Goal: Transaction & Acquisition: Obtain resource

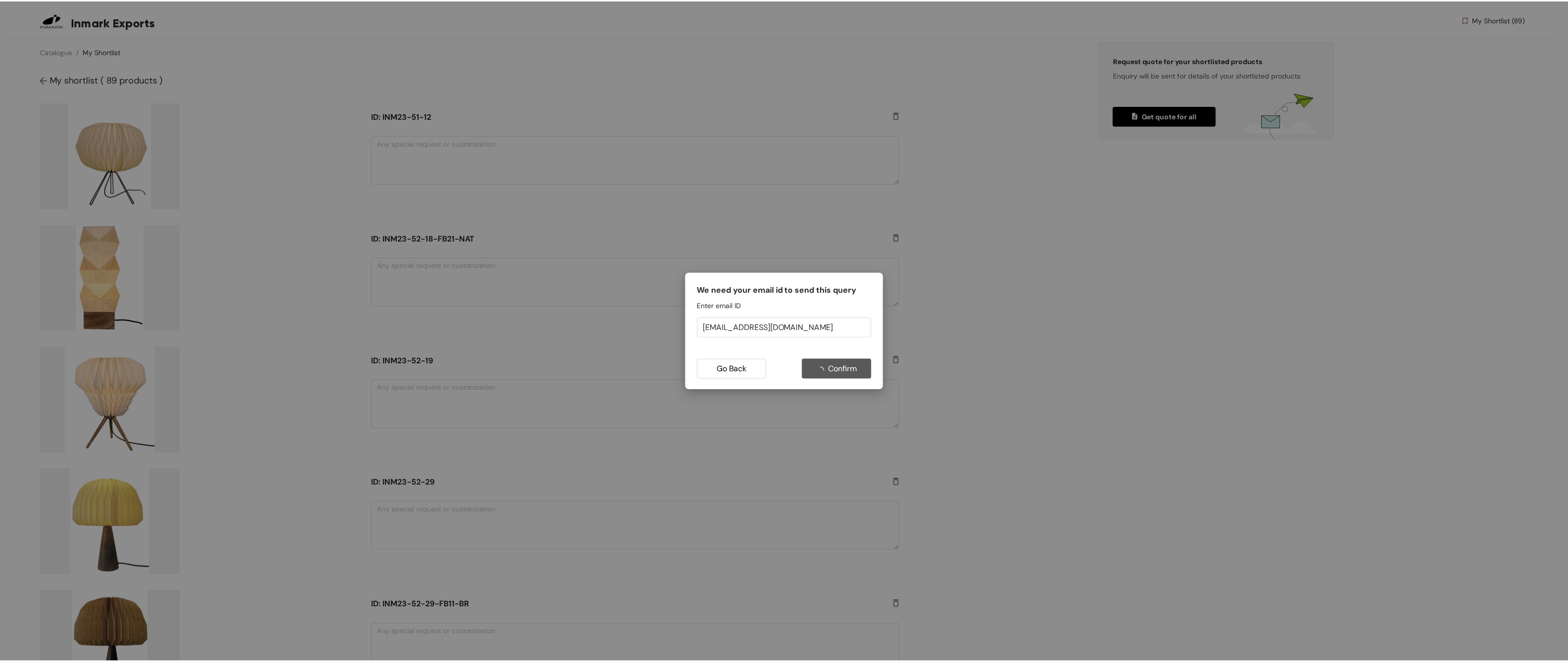
scroll to position [9910, 0]
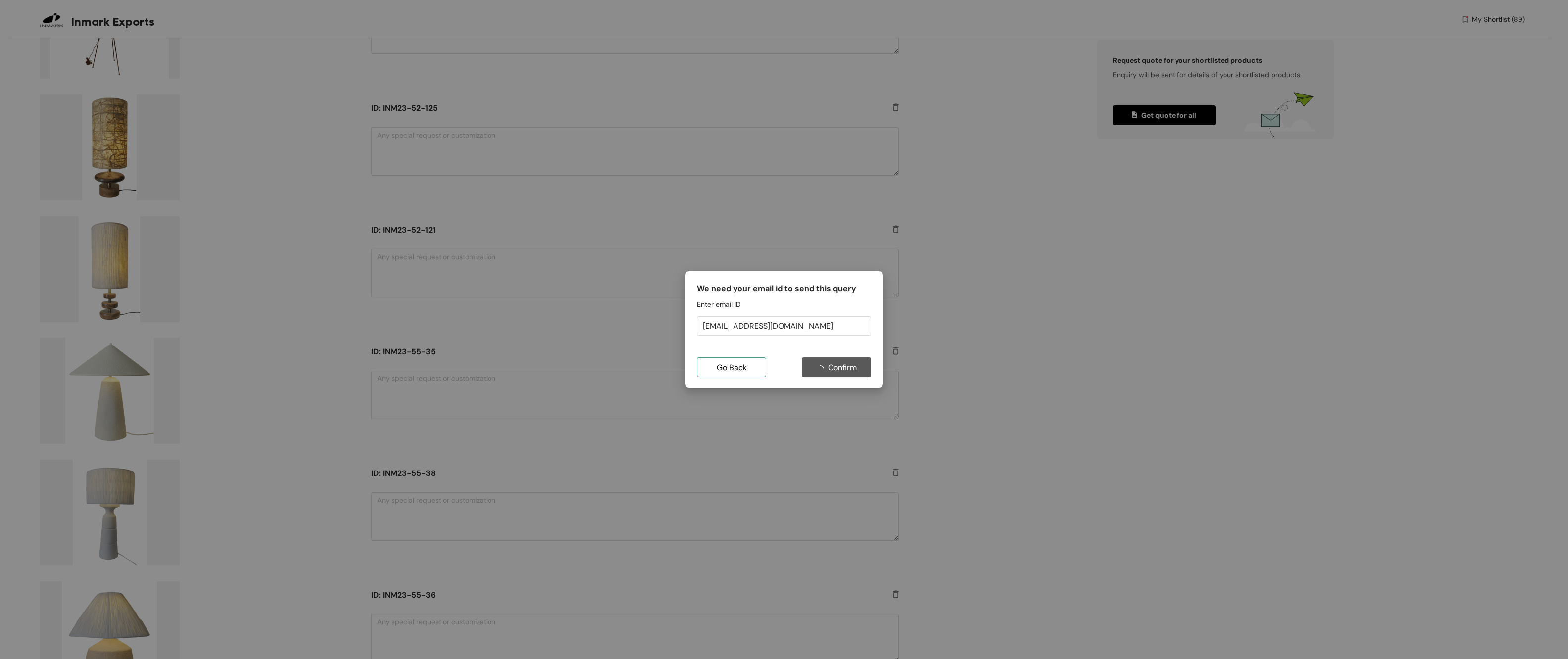
click at [743, 365] on span "Go Back" at bounding box center [732, 368] width 30 height 12
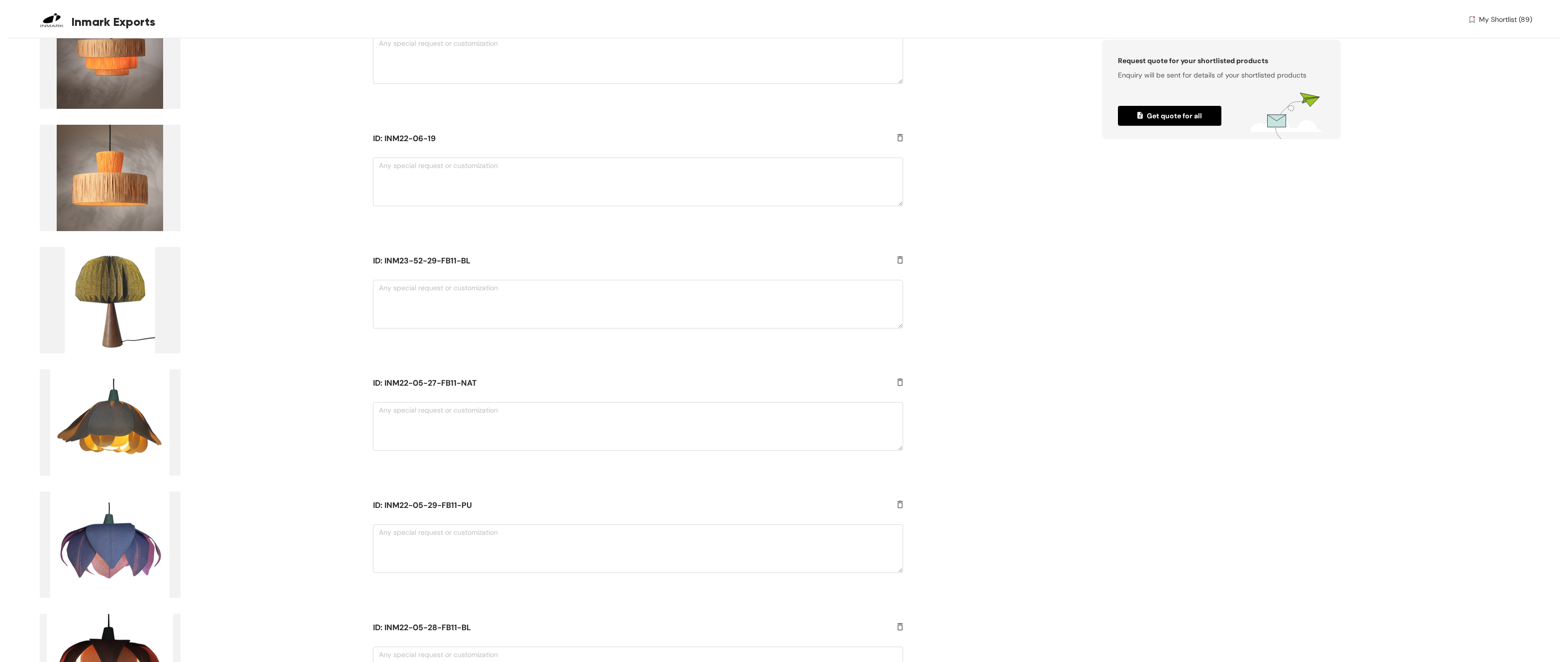
scroll to position [8946, 0]
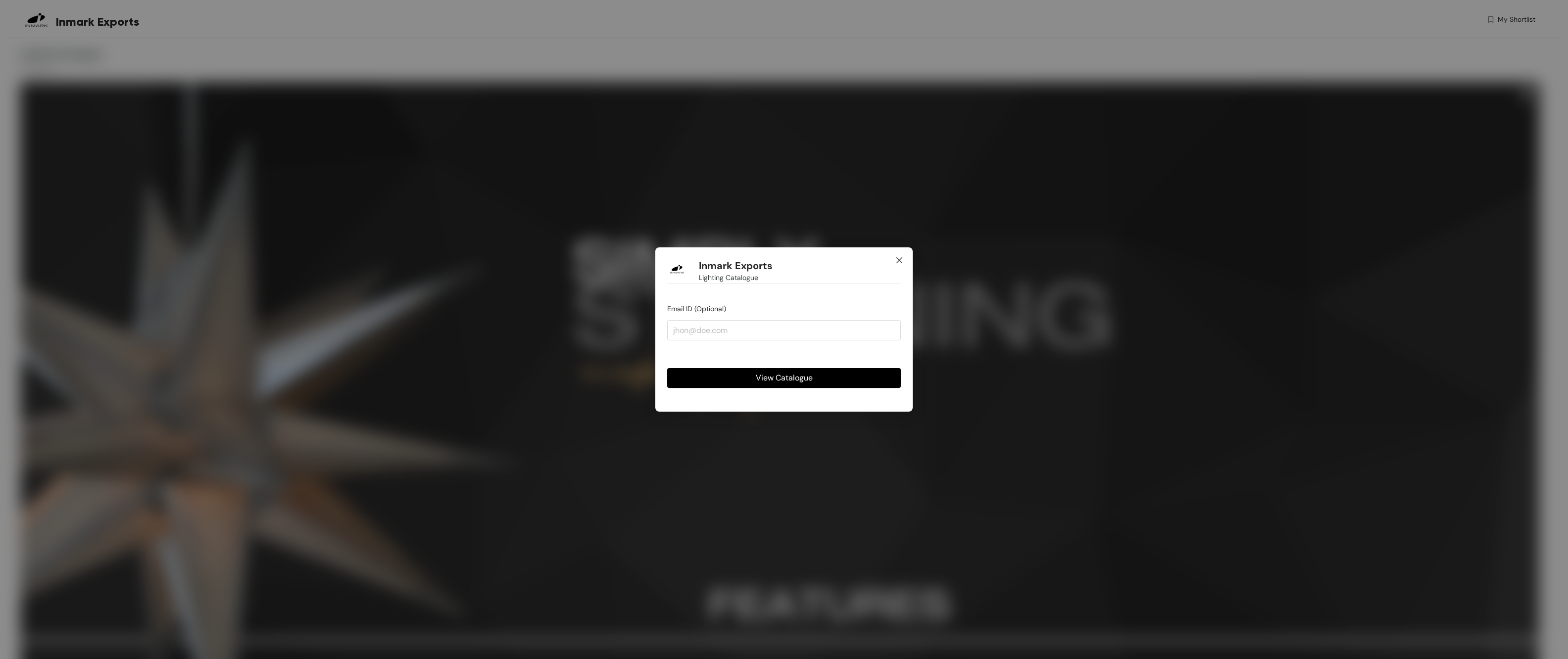
click at [900, 261] on icon "close" at bounding box center [899, 260] width 8 height 8
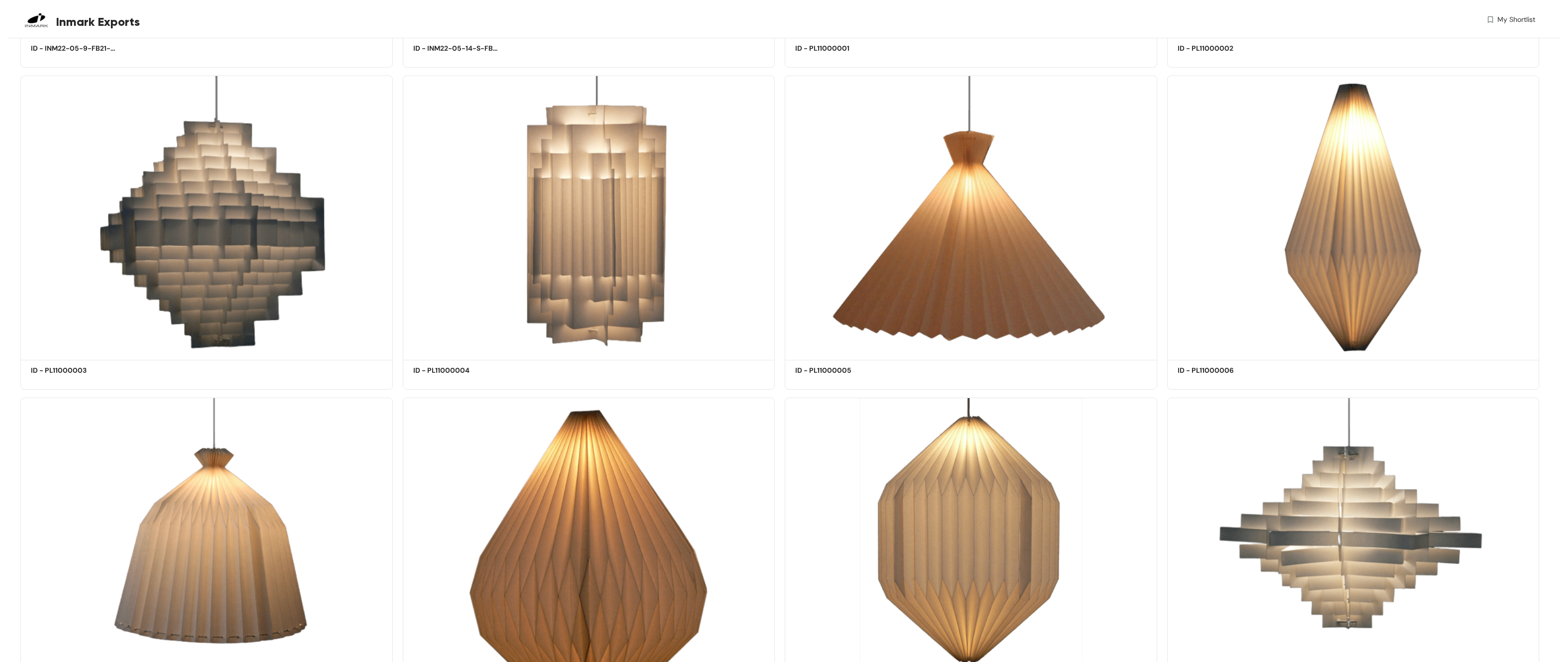
scroll to position [17041, 0]
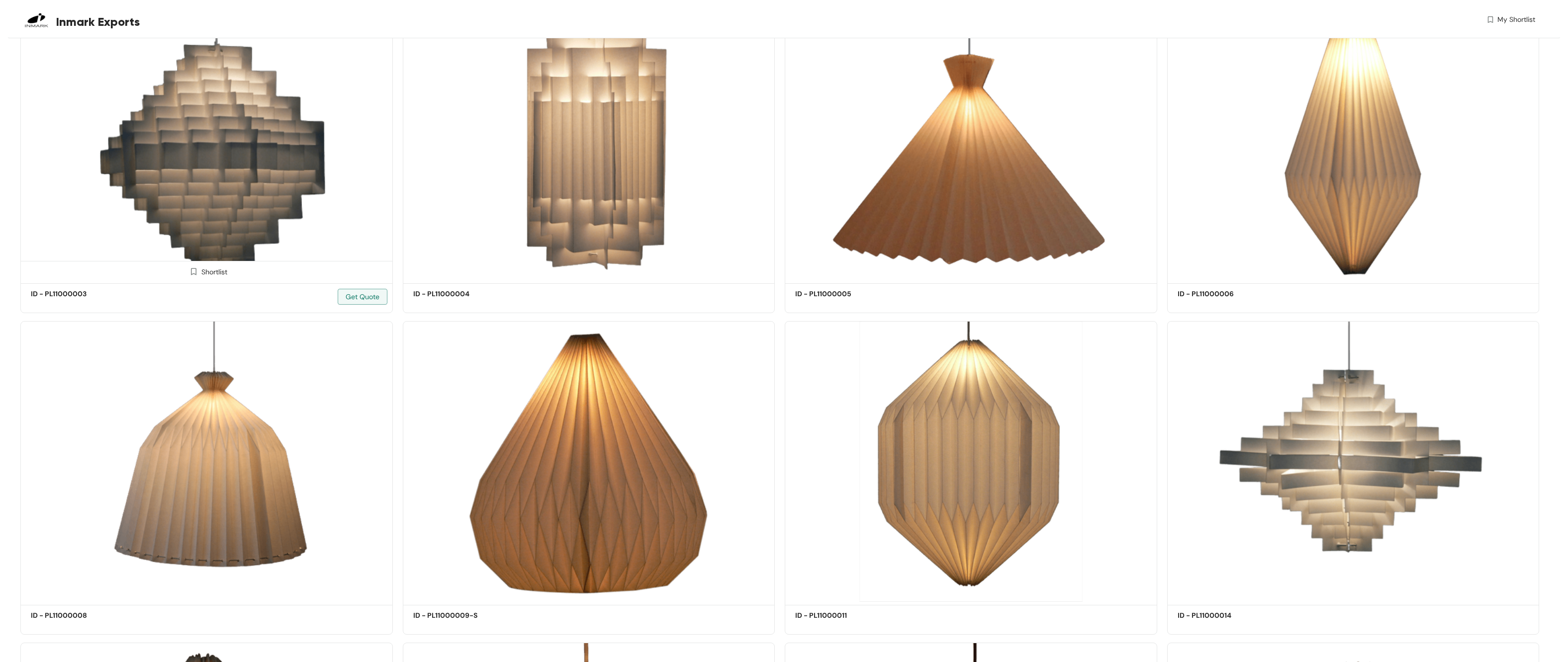
click at [220, 127] on img at bounding box center [207, 139] width 373 height 281
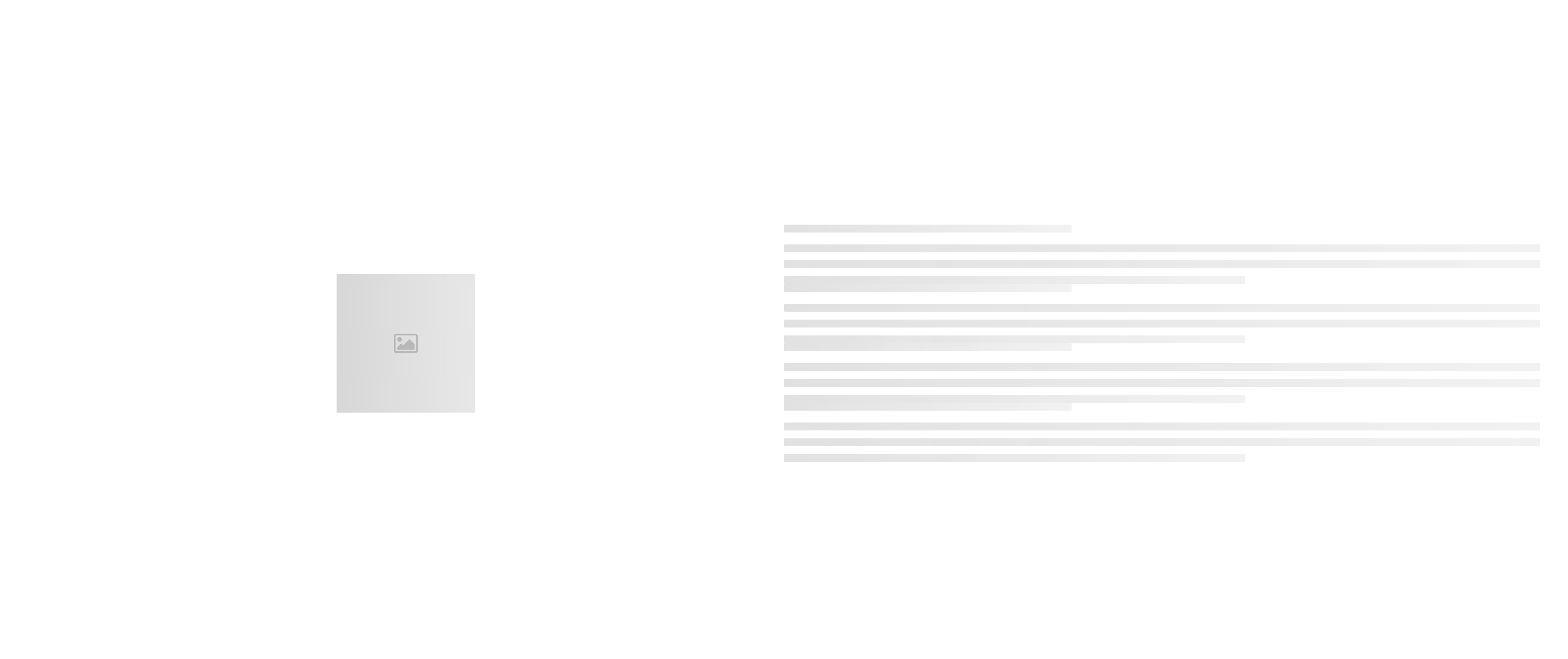
click at [221, 142] on div at bounding box center [784, 343] width 1540 height 659
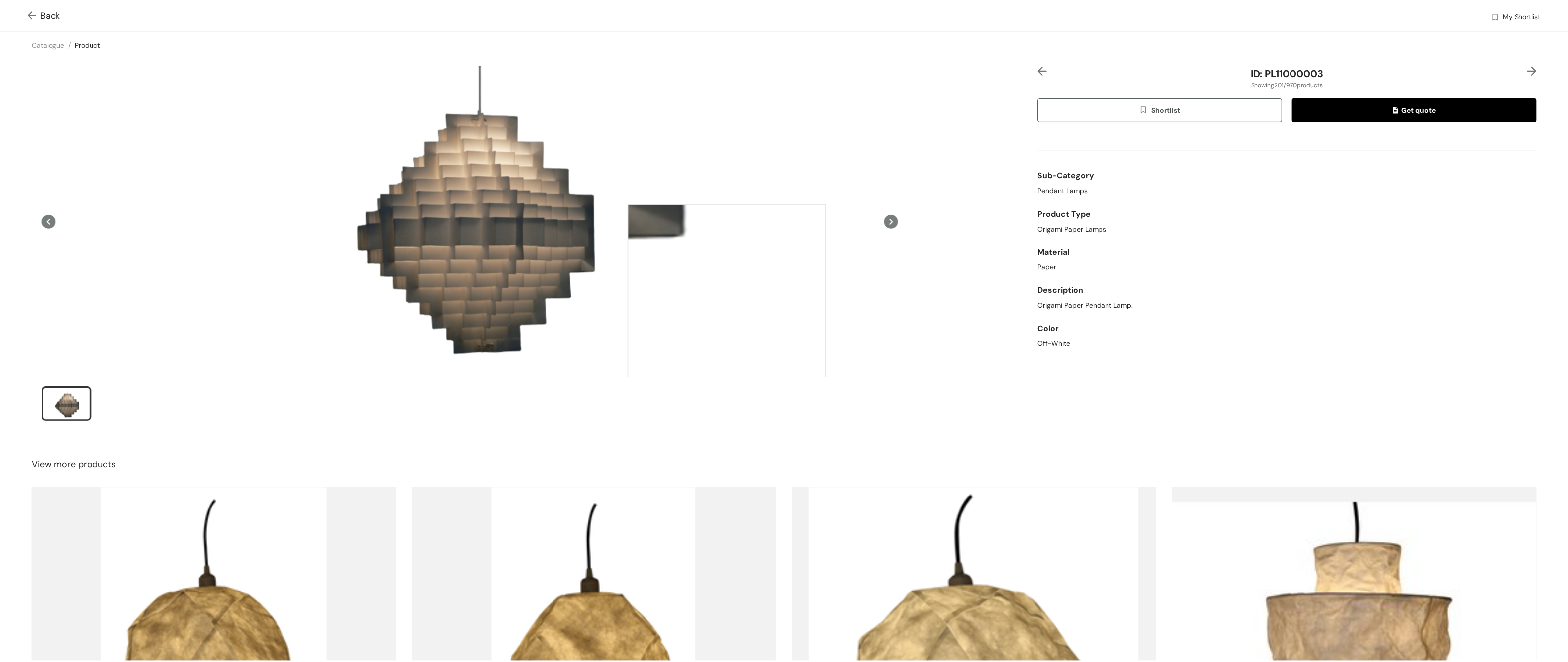
scroll to position [208, 0]
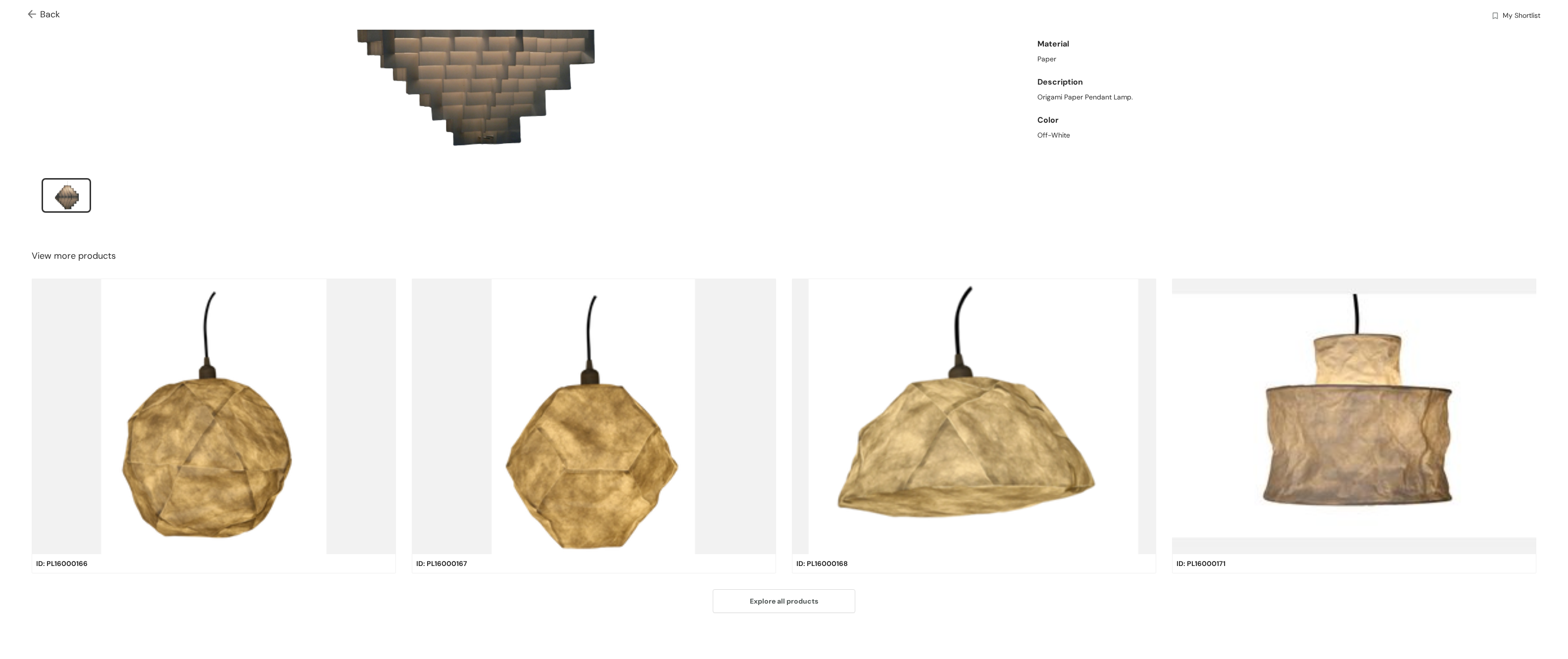
click at [33, 19] on img at bounding box center [34, 15] width 12 height 11
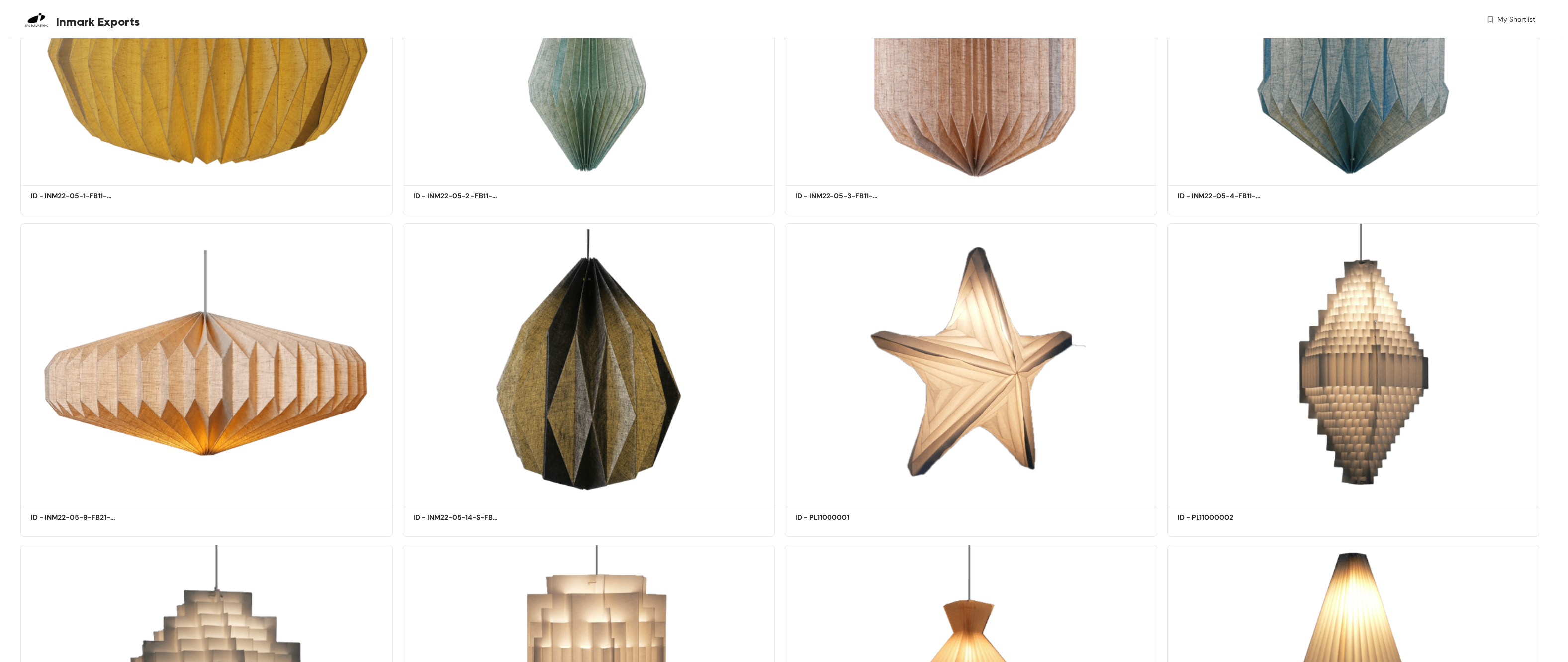
scroll to position [16455, 0]
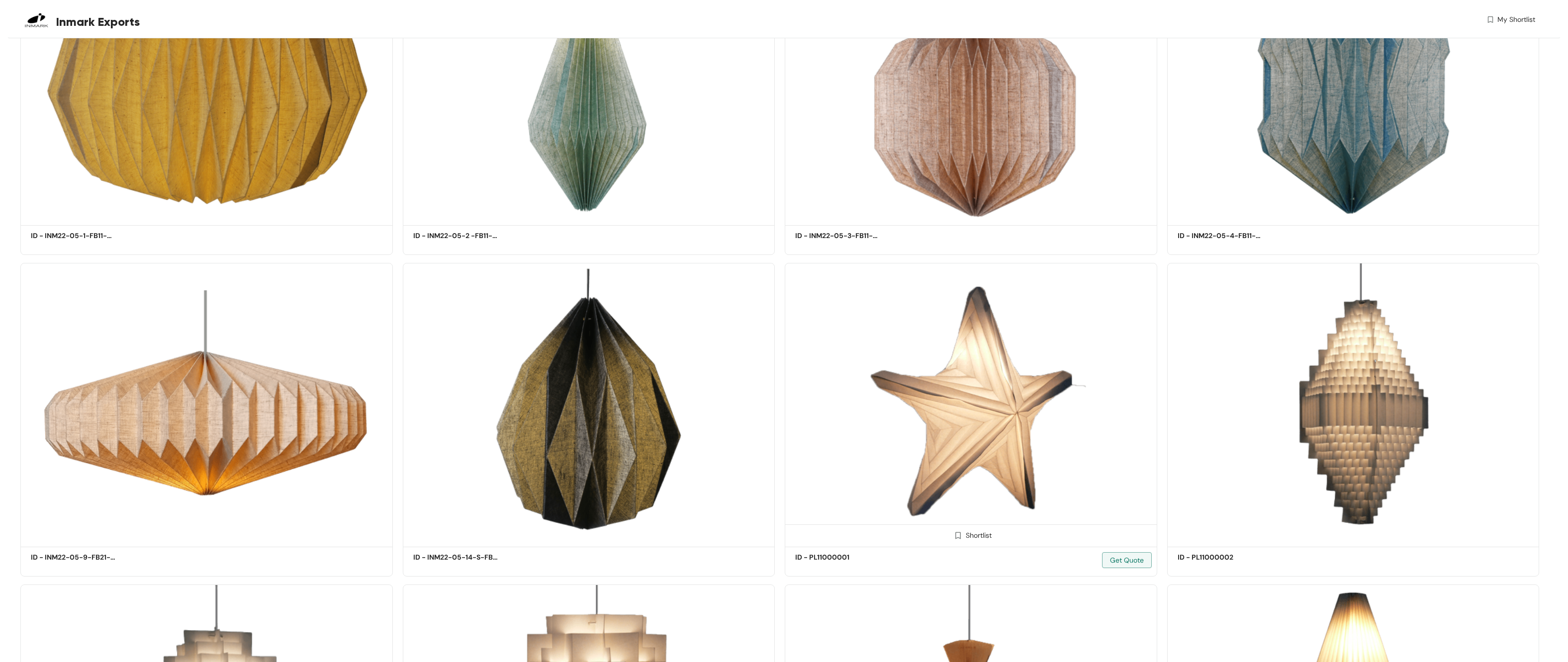
click at [943, 394] on img at bounding box center [971, 402] width 373 height 281
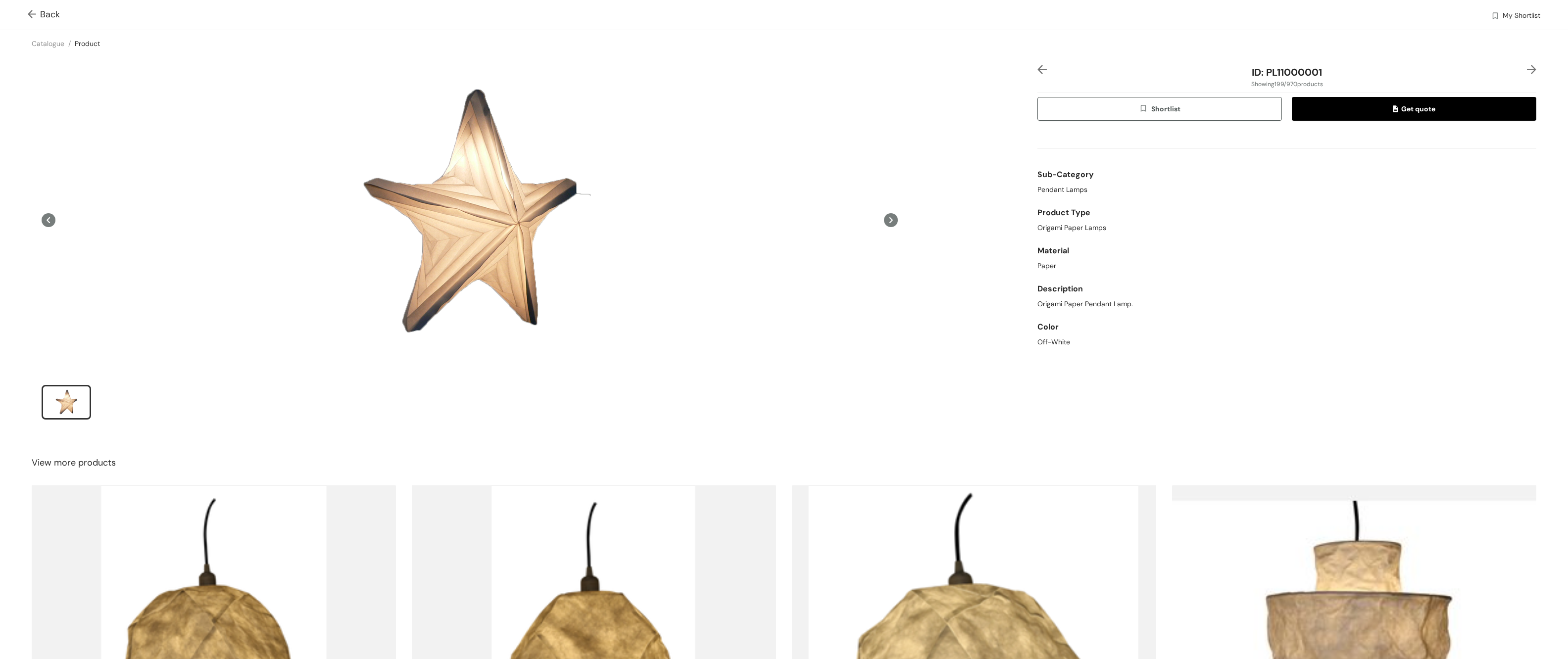
click at [31, 12] on img at bounding box center [34, 15] width 12 height 11
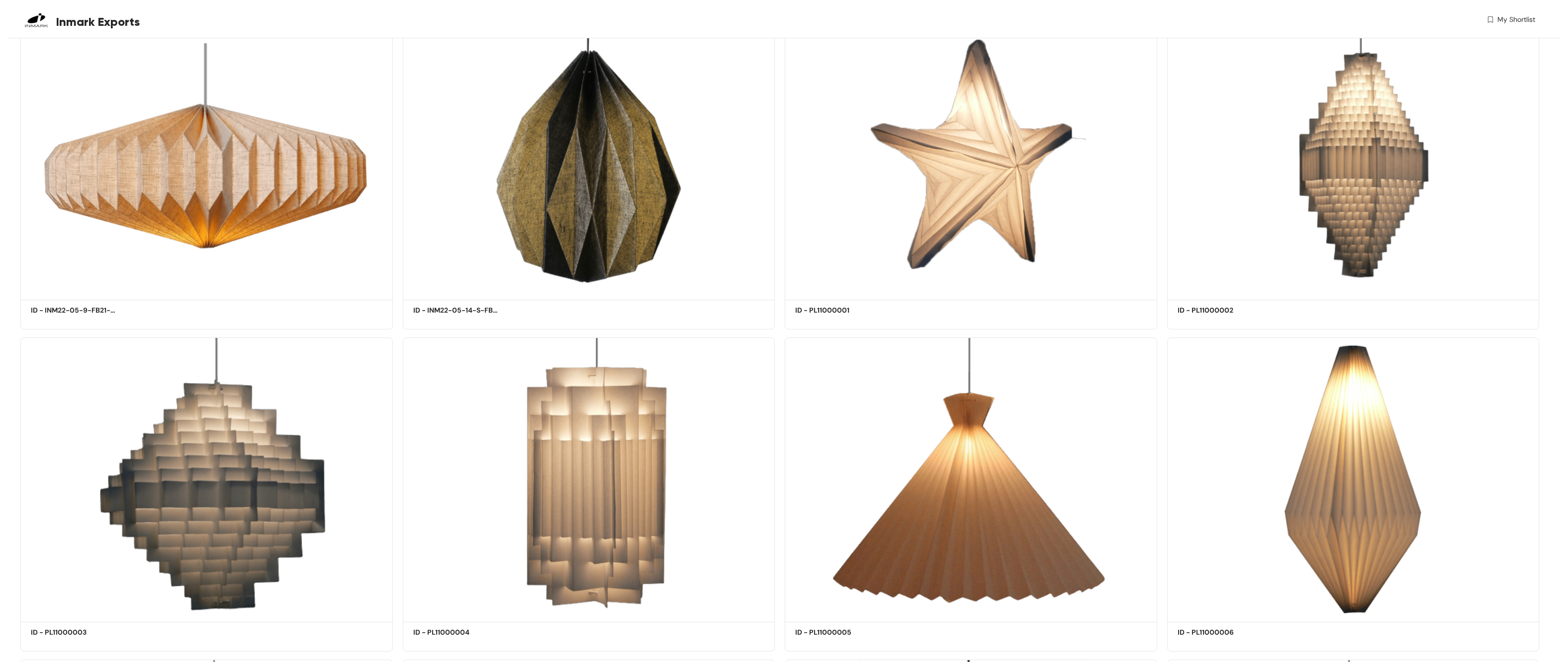
scroll to position [16772, 0]
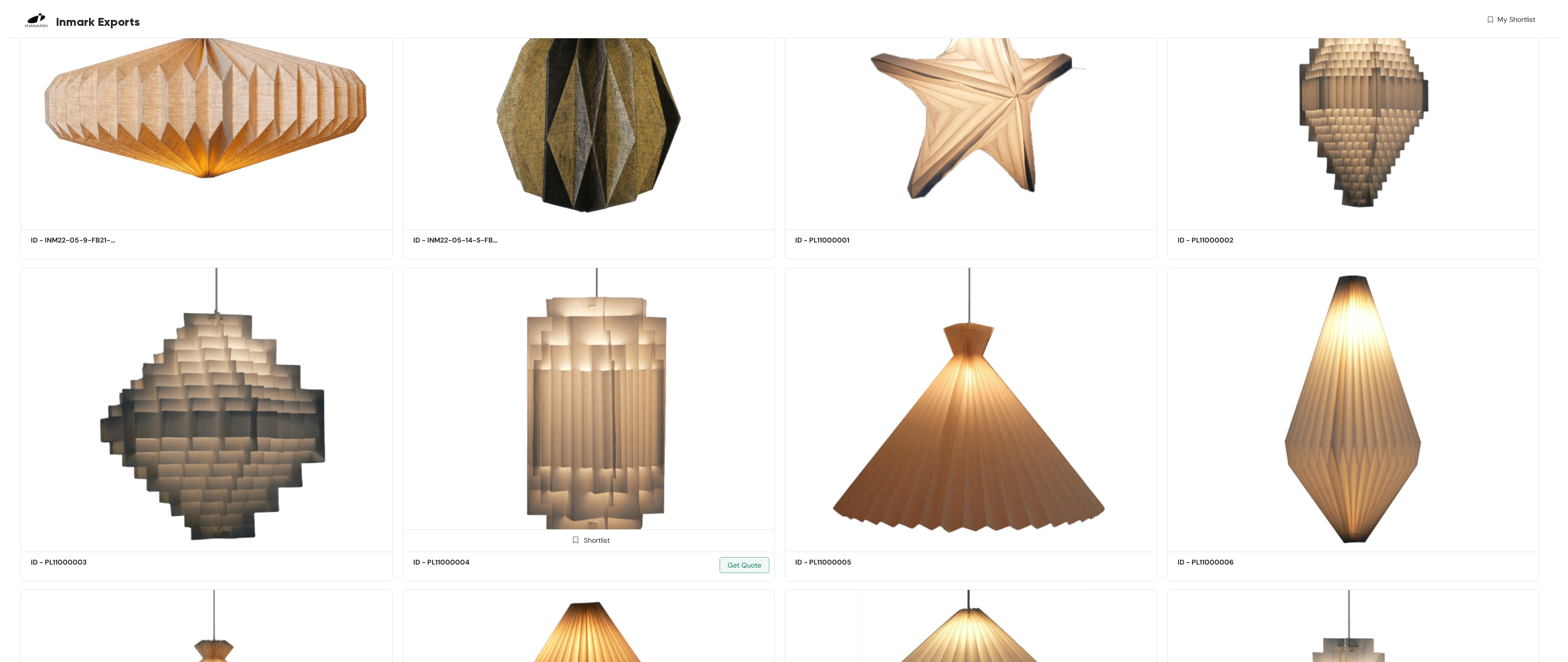
drag, startPoint x: 5, startPoint y: 120, endPoint x: 618, endPoint y: 421, distance: 682.9
click at [619, 365] on img at bounding box center [589, 407] width 373 height 281
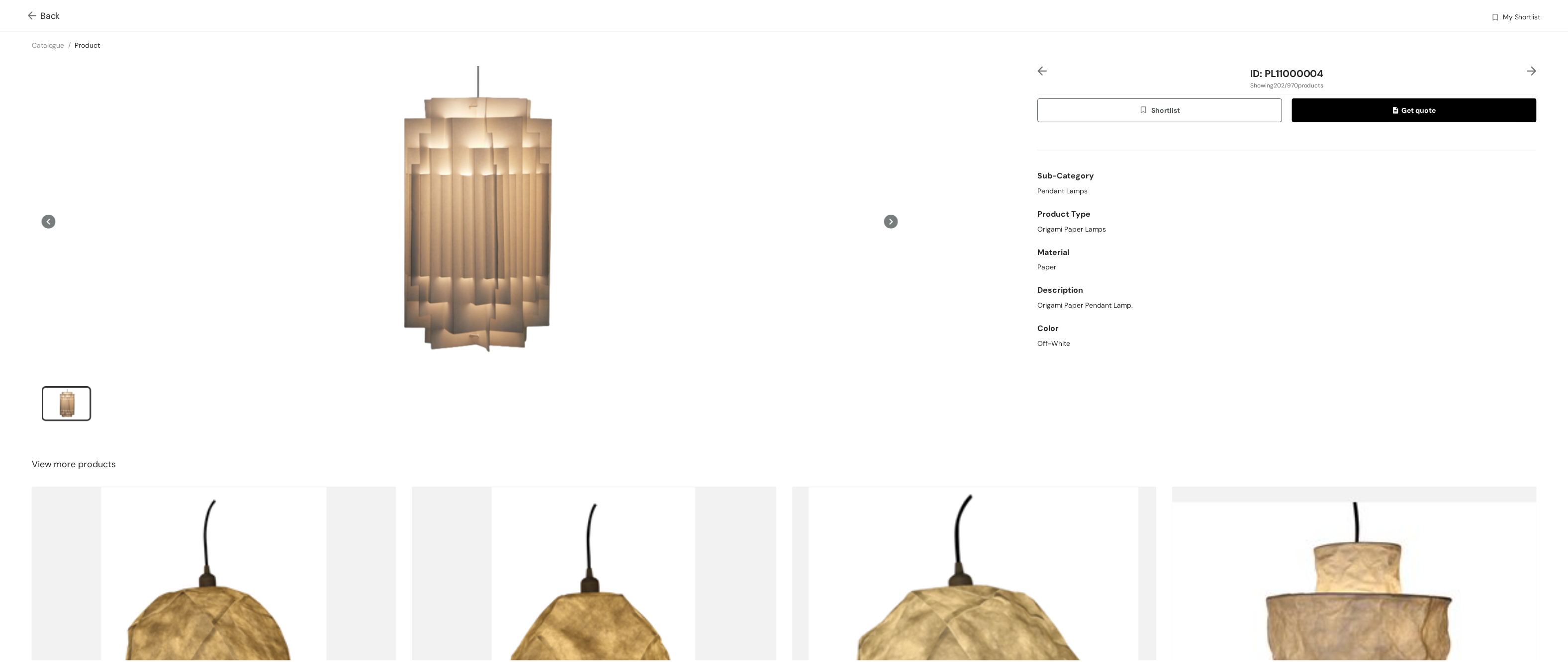
scroll to position [208, 0]
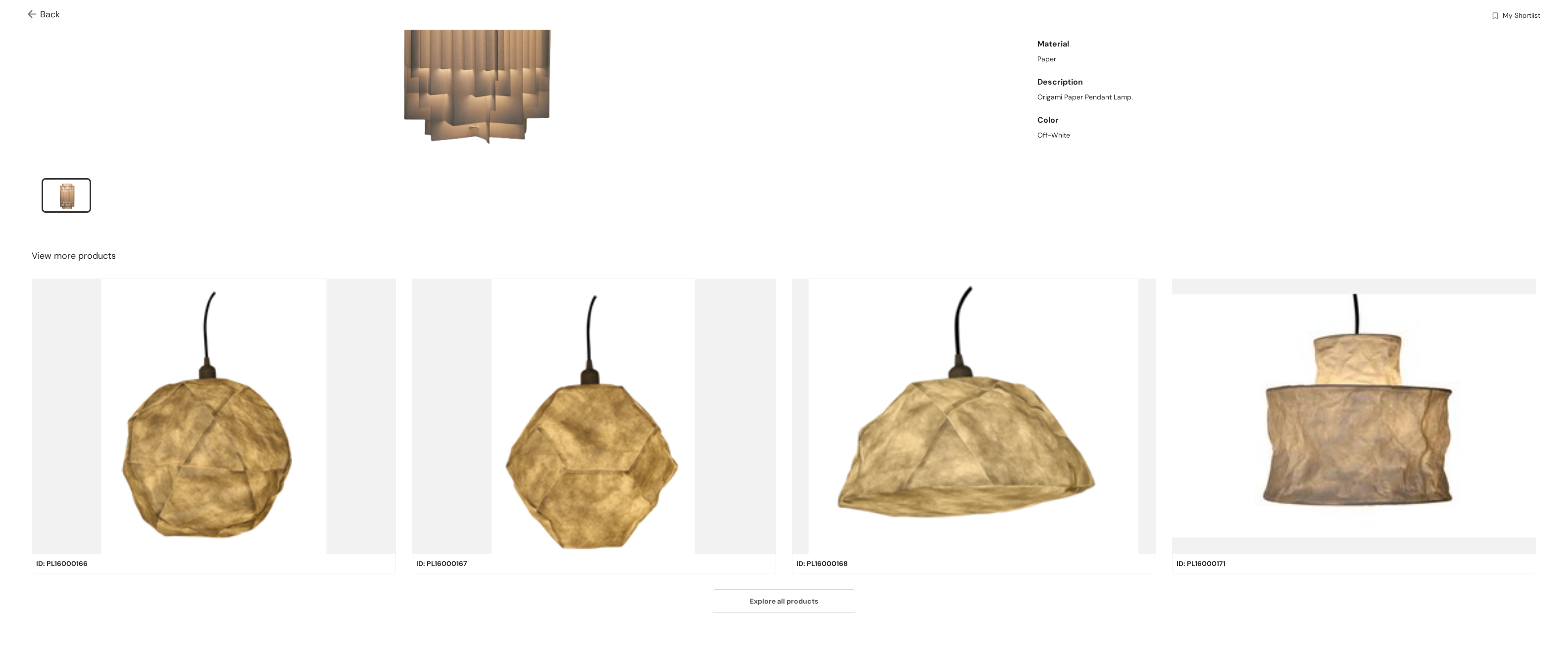
click at [32, 17] on img at bounding box center [34, 15] width 12 height 11
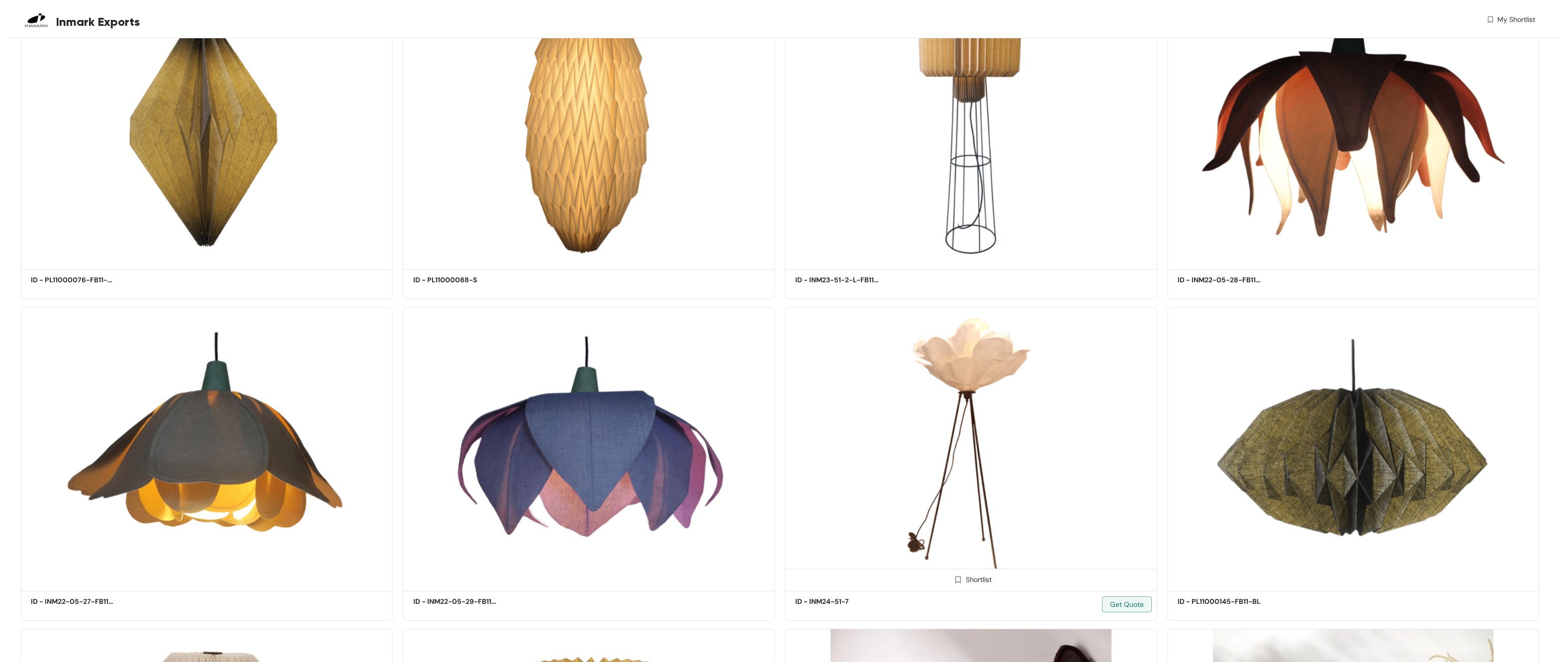
scroll to position [33793, 0]
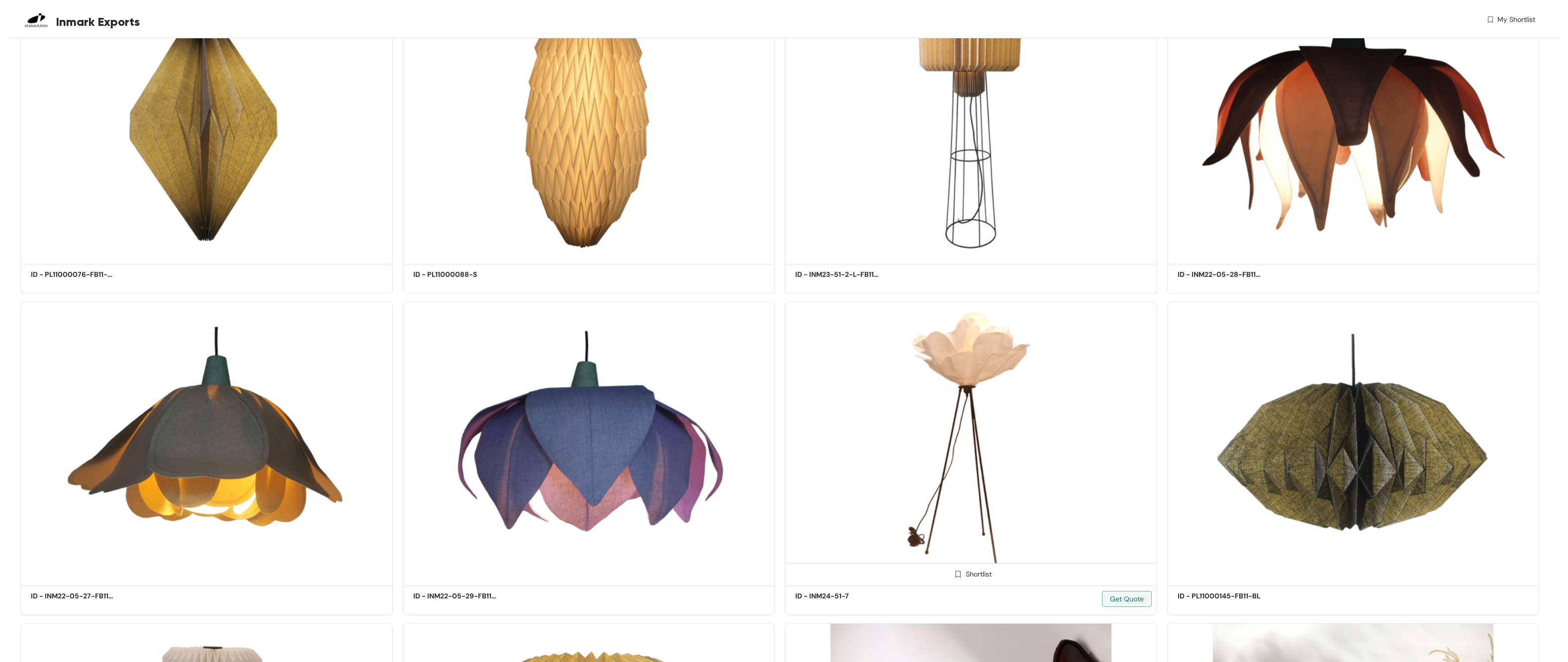
click at [944, 343] on img at bounding box center [971, 442] width 373 height 281
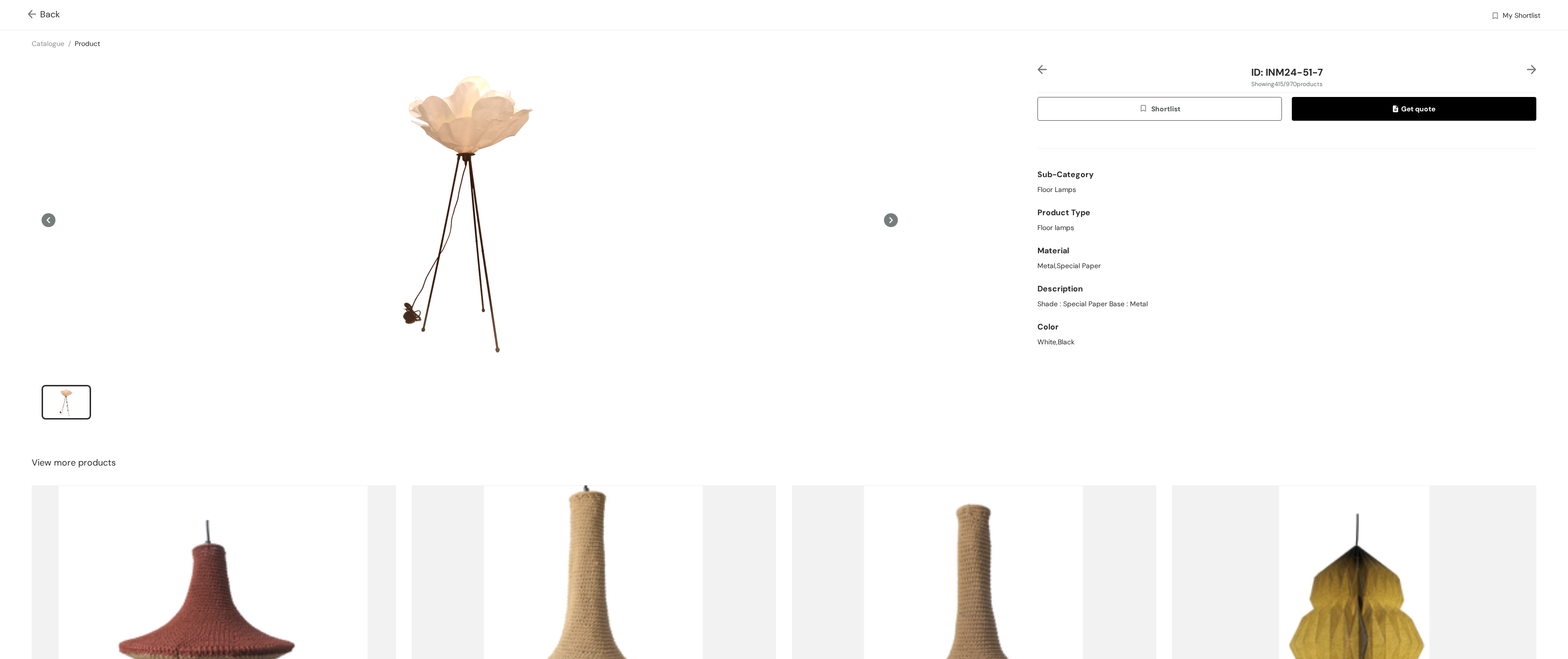
click at [32, 15] on img at bounding box center [34, 15] width 12 height 11
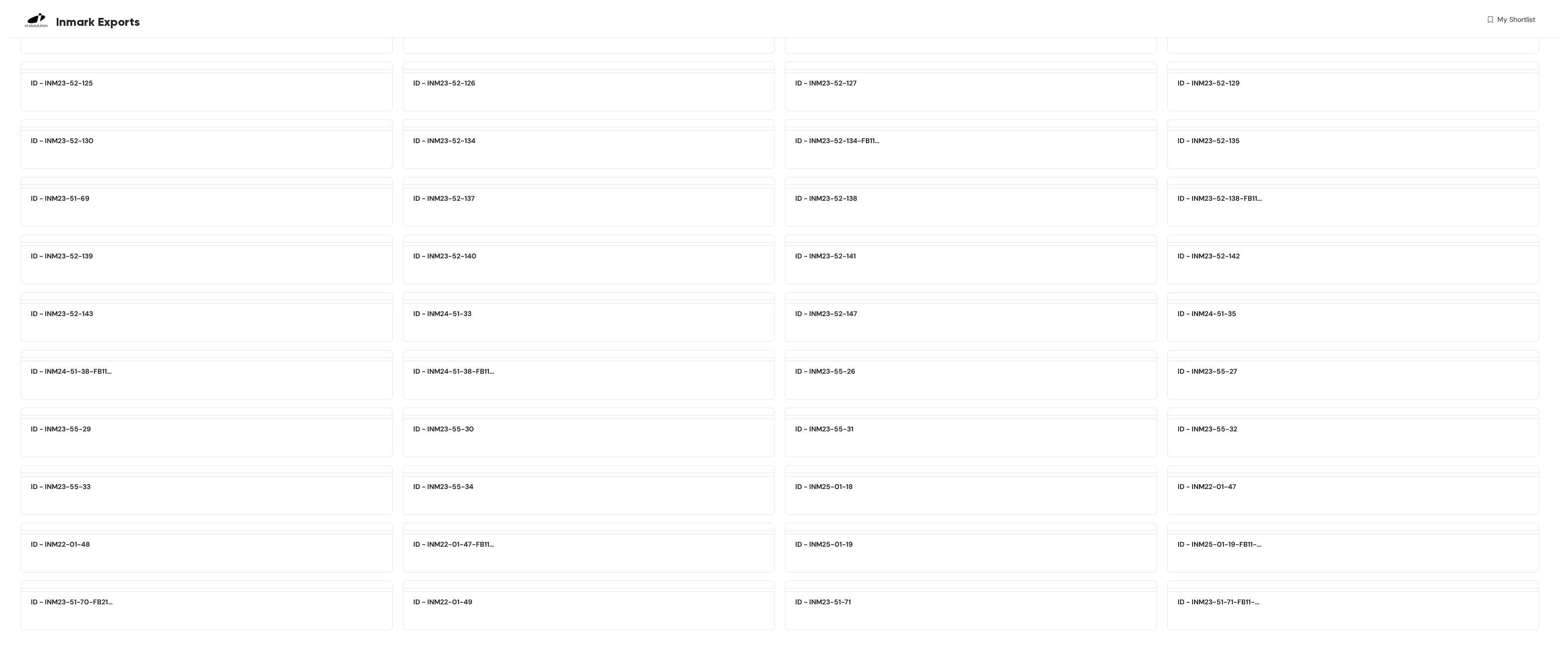
scroll to position [53848, 0]
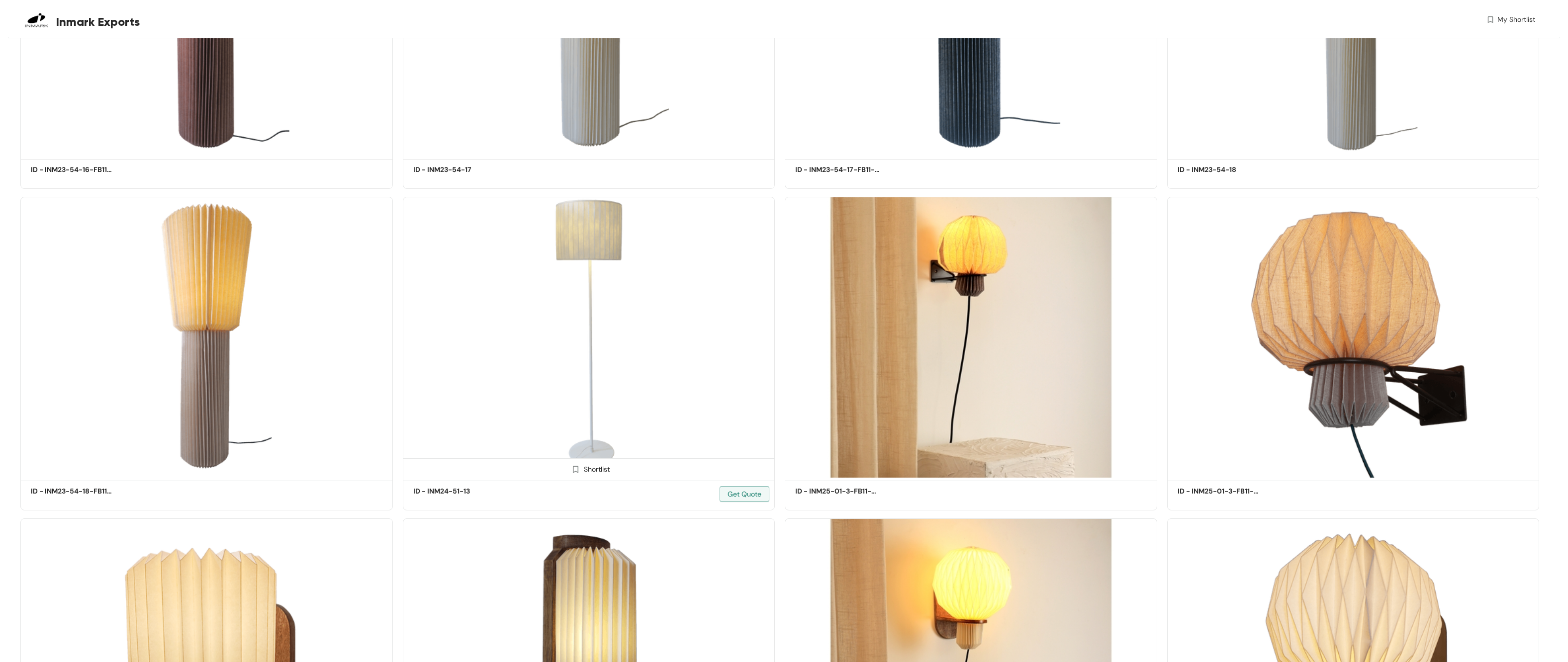
click at [579, 202] on img at bounding box center [589, 337] width 373 height 281
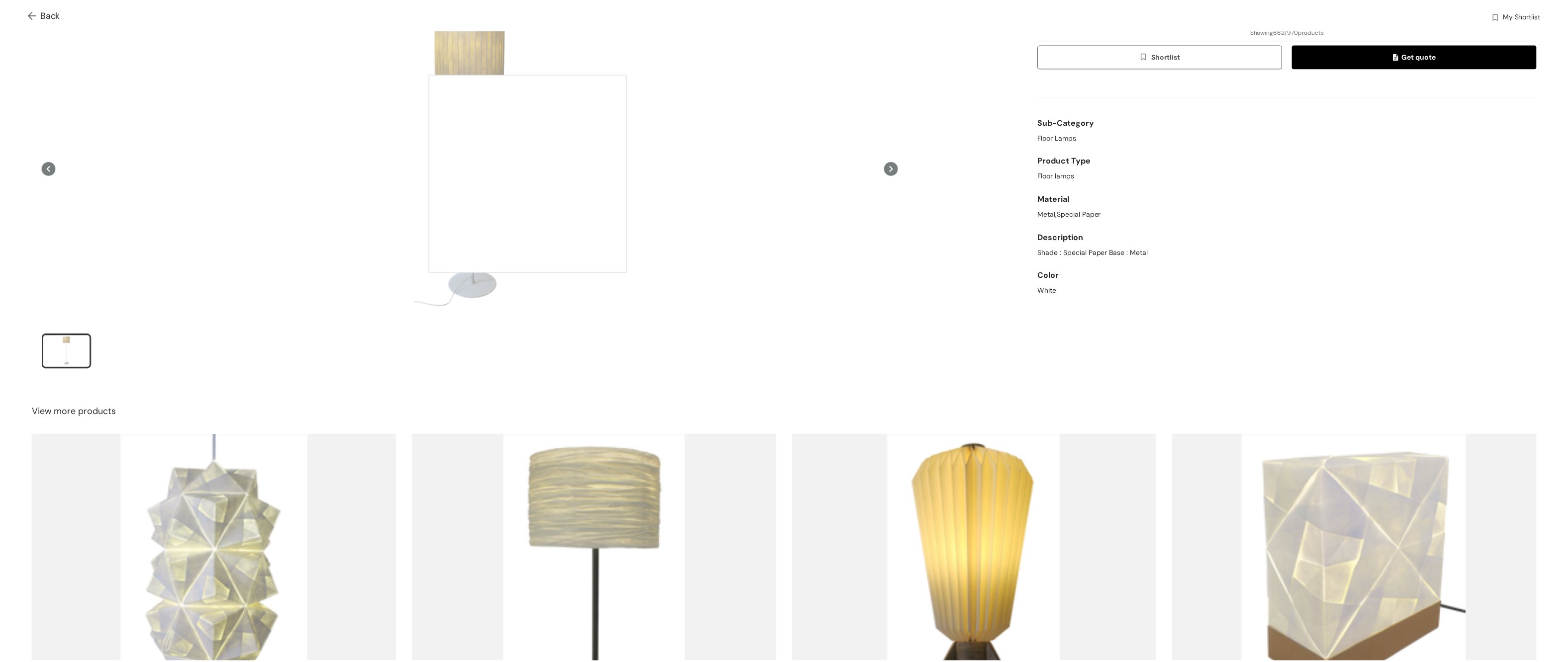
scroll to position [33, 0]
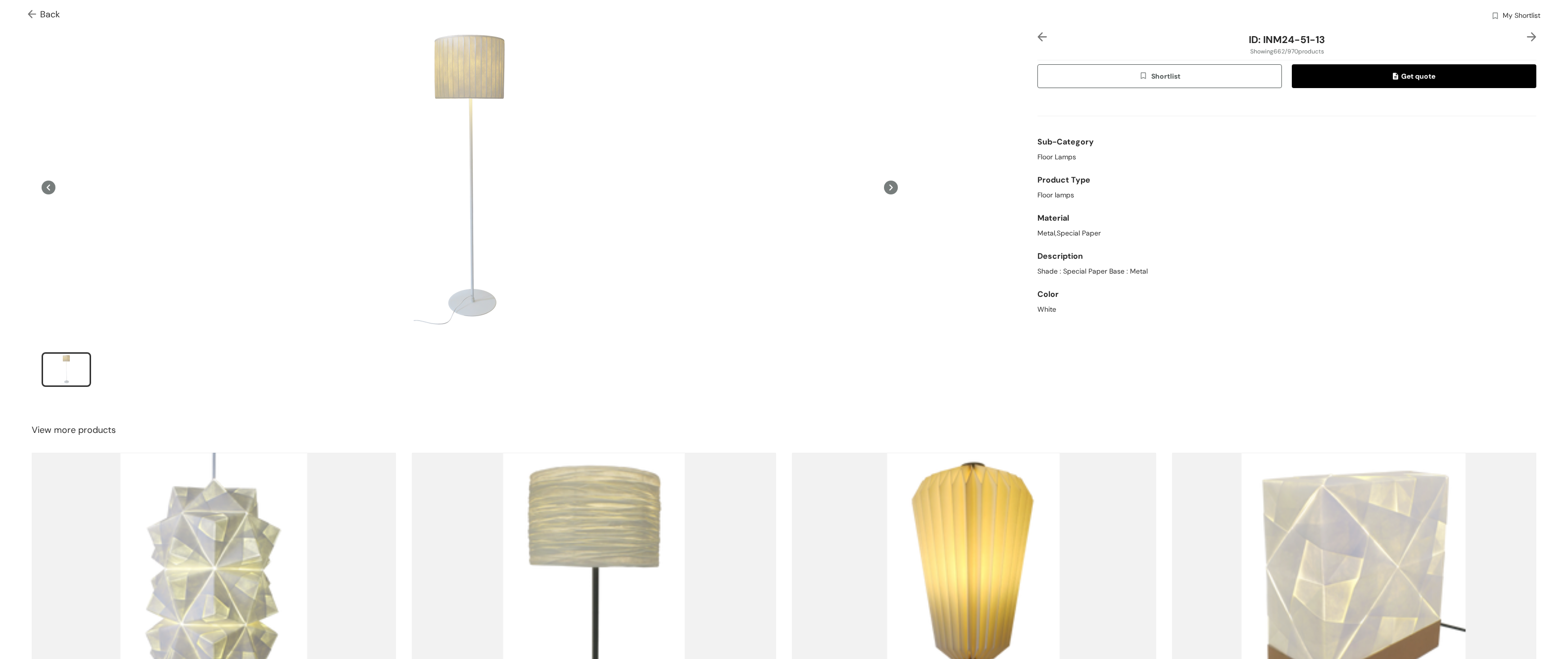
click at [39, 17] on img at bounding box center [34, 15] width 12 height 11
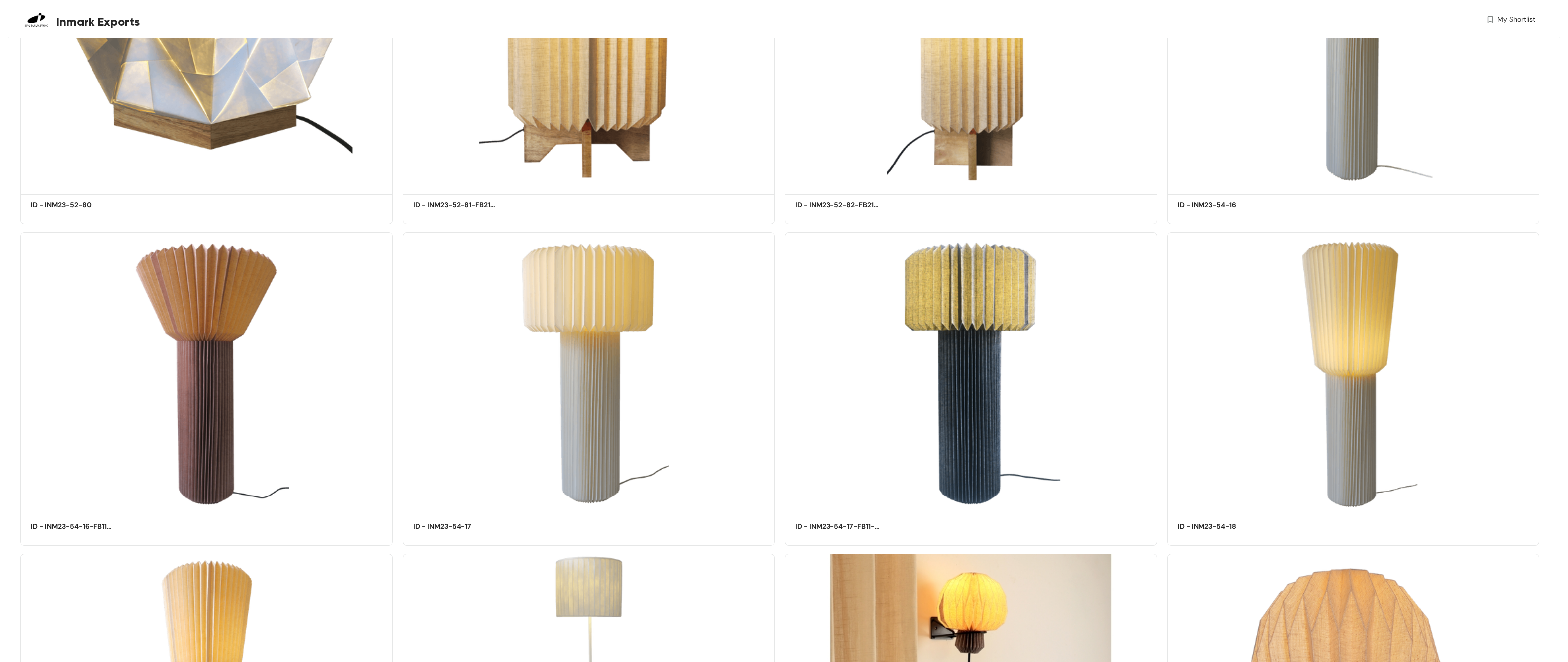
scroll to position [53832, 0]
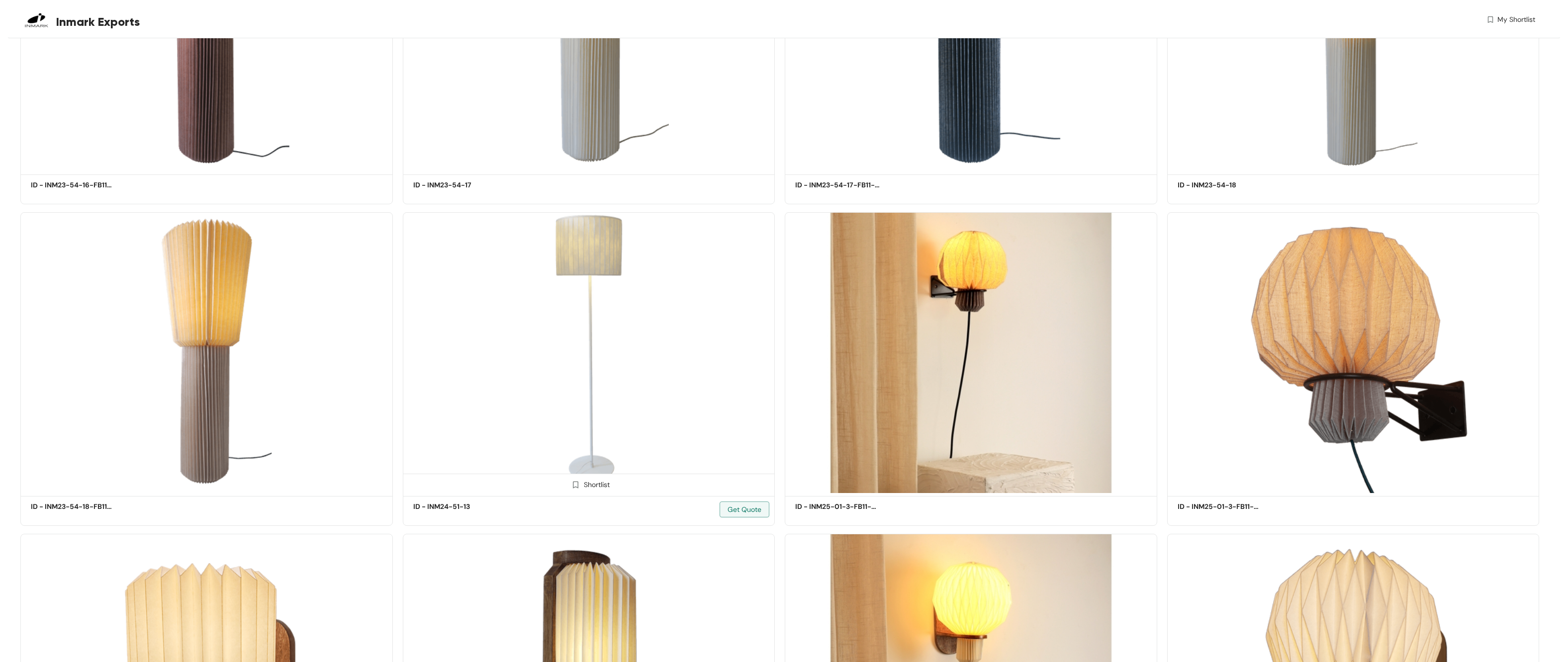
click at [588, 479] on div "Shortlist" at bounding box center [588, 483] width 42 height 9
click at [1519, 20] on span "My Shortlist (1)" at bounding box center [1512, 20] width 47 height 11
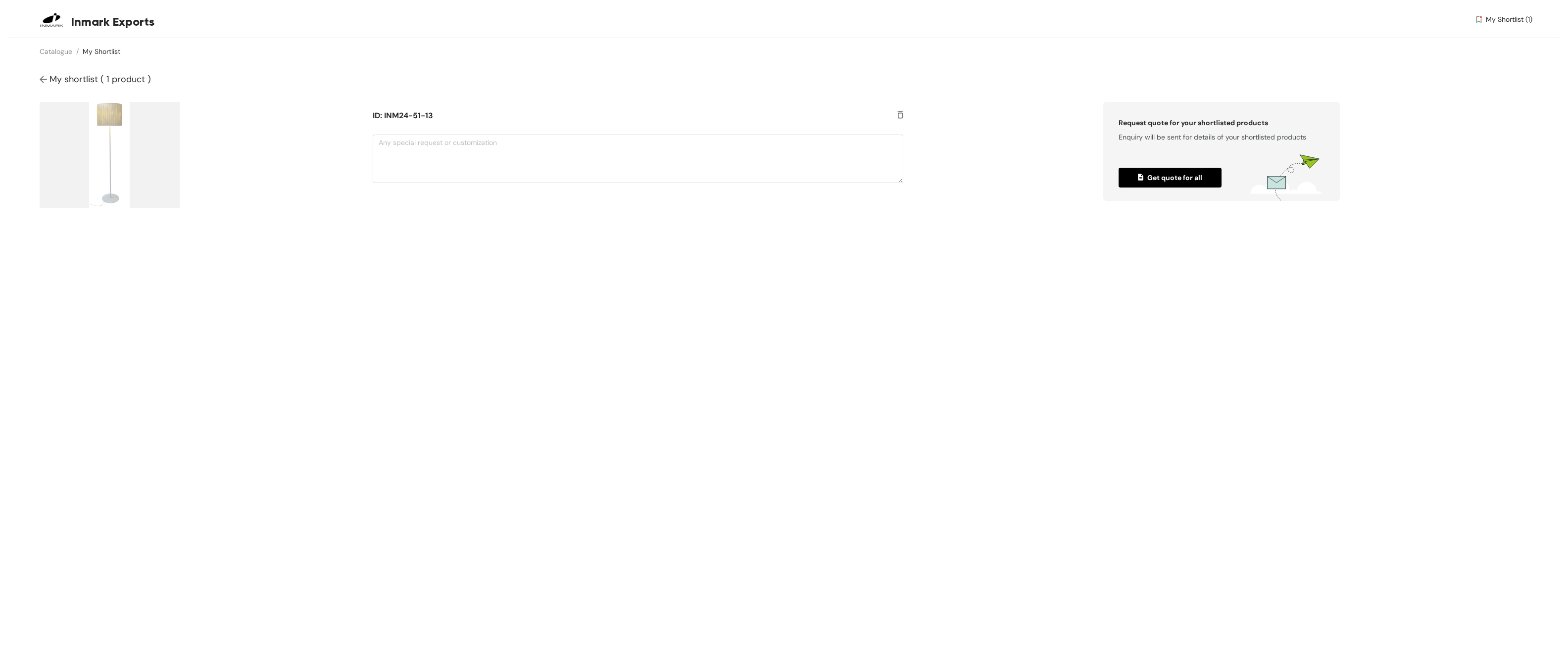
click at [72, 51] on li "Catalogue /" at bounding box center [61, 51] width 43 height 11
click at [61, 52] on link "Catalogue" at bounding box center [56, 51] width 32 height 9
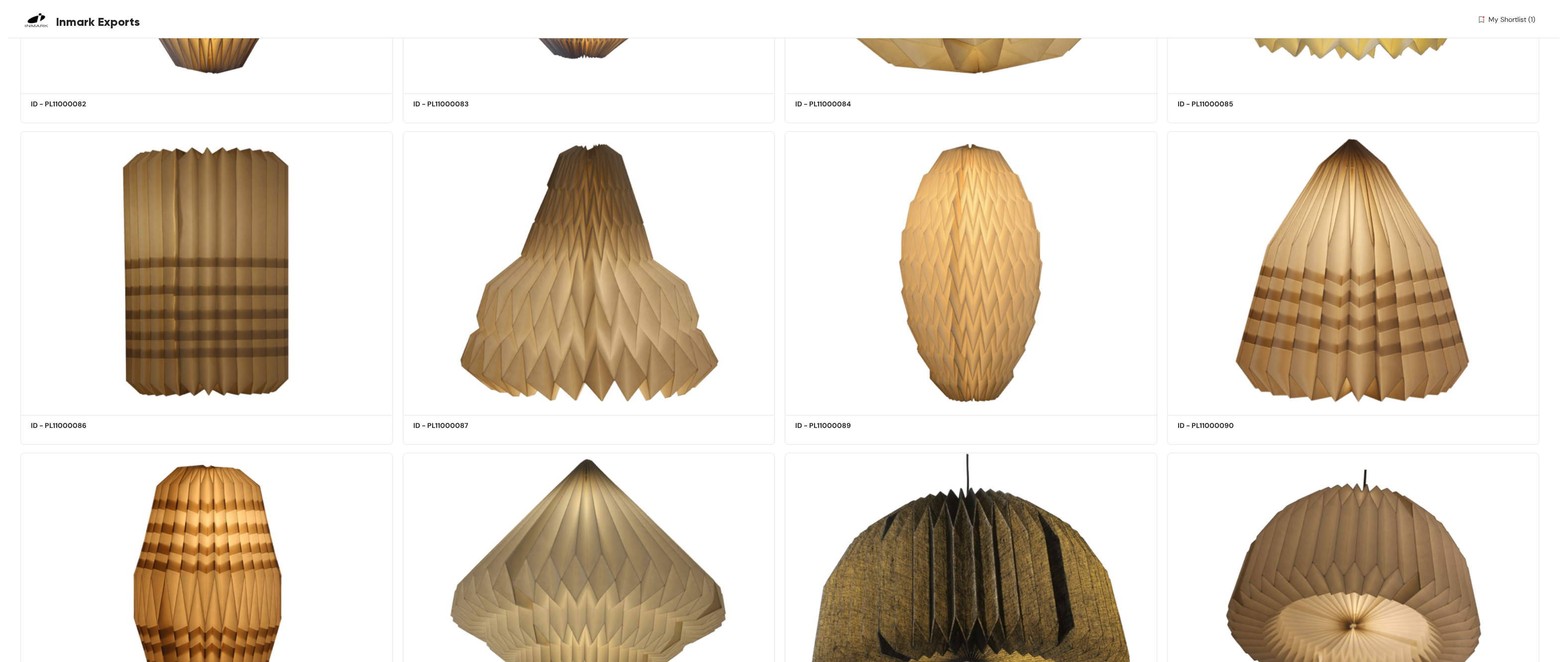
scroll to position [20546, 0]
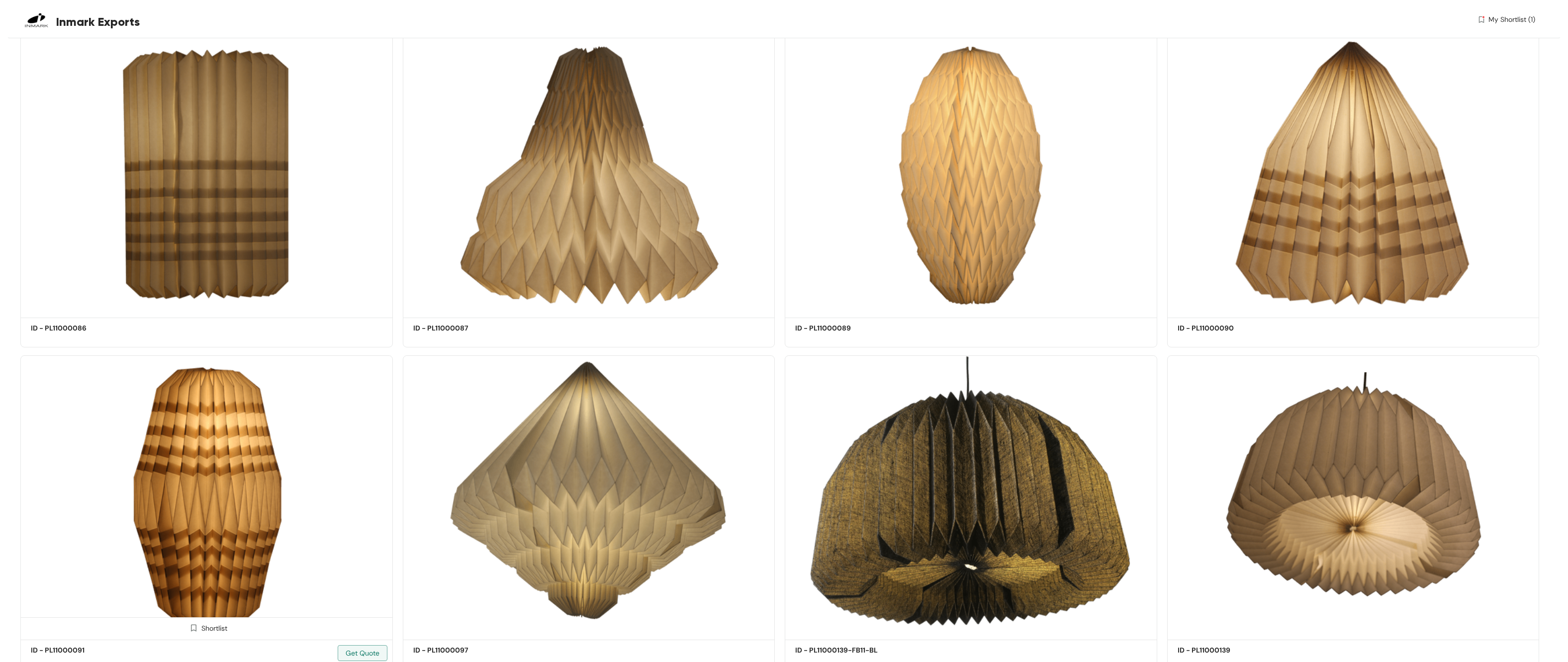
click at [204, 448] on img at bounding box center [207, 496] width 373 height 281
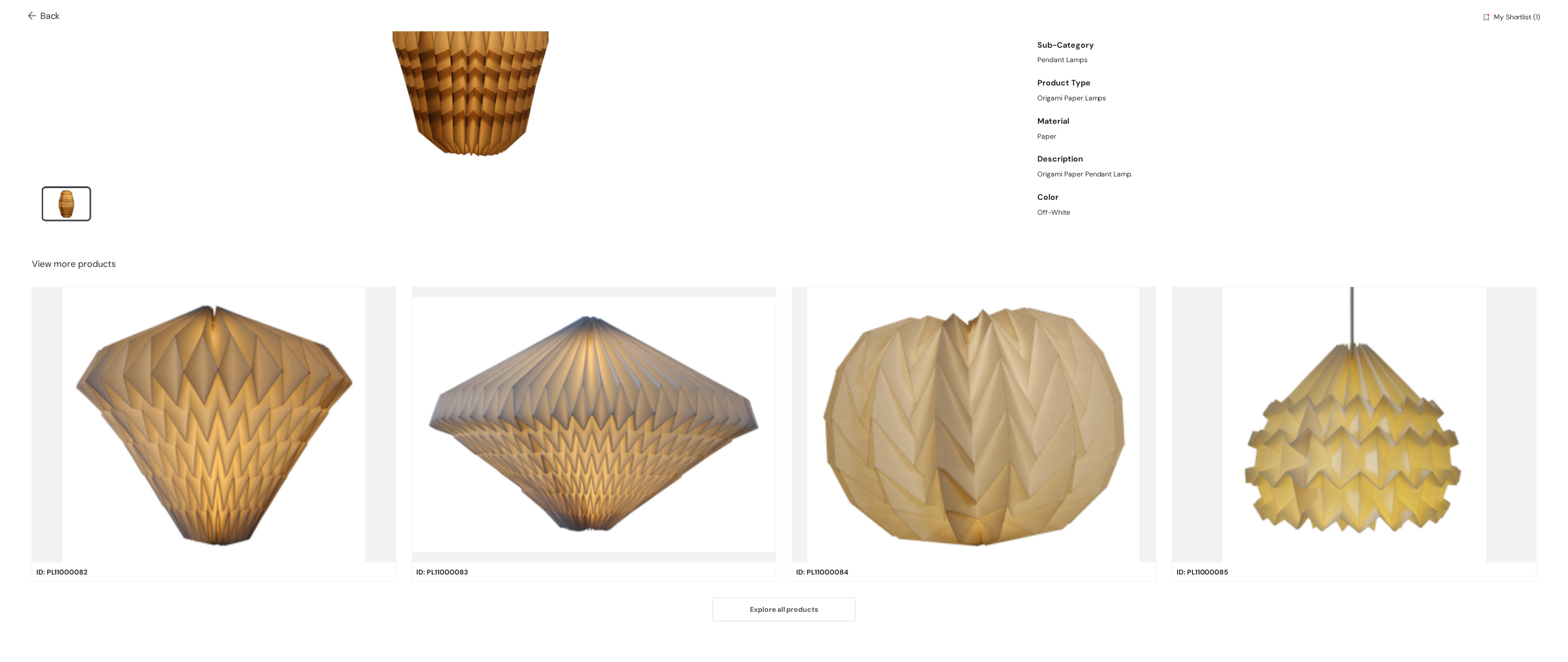
scroll to position [208, 0]
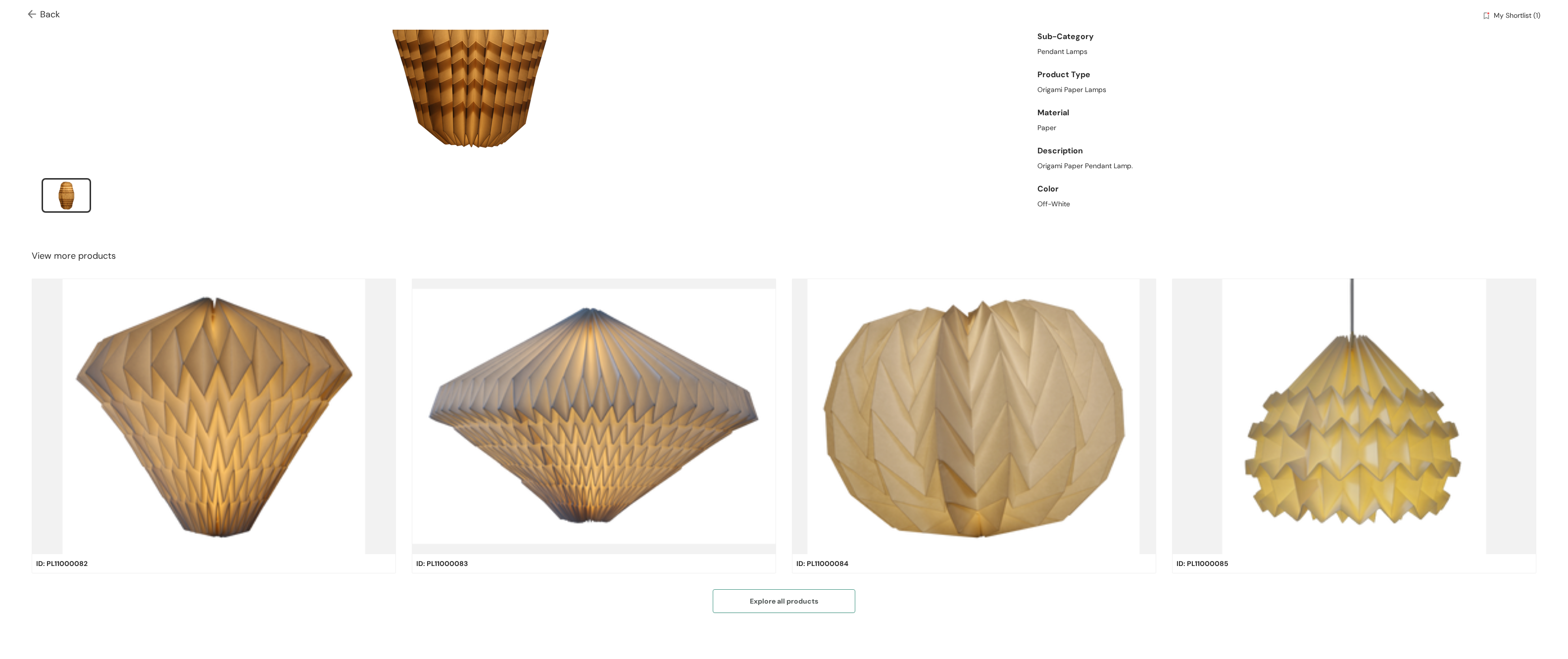
click at [821, 600] on button "Explore all products" at bounding box center [784, 601] width 142 height 24
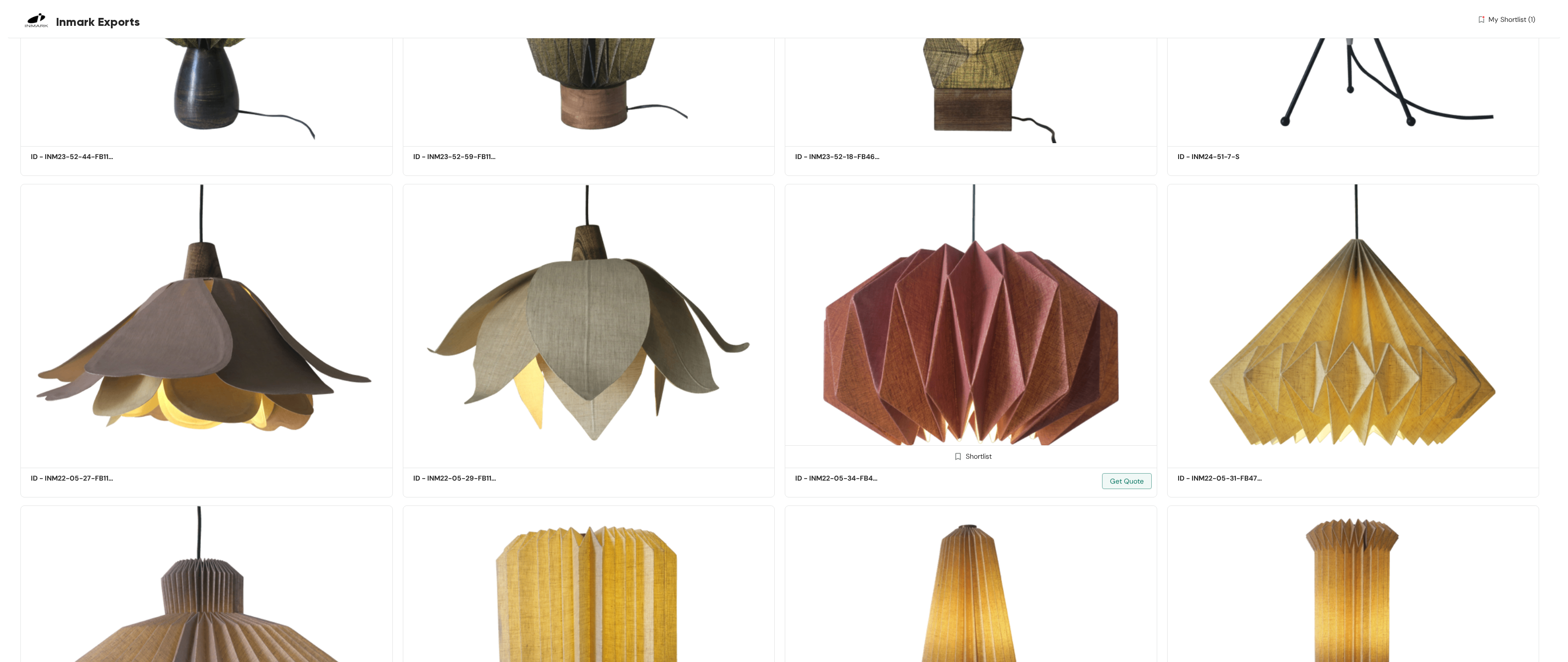
scroll to position [38507, 0]
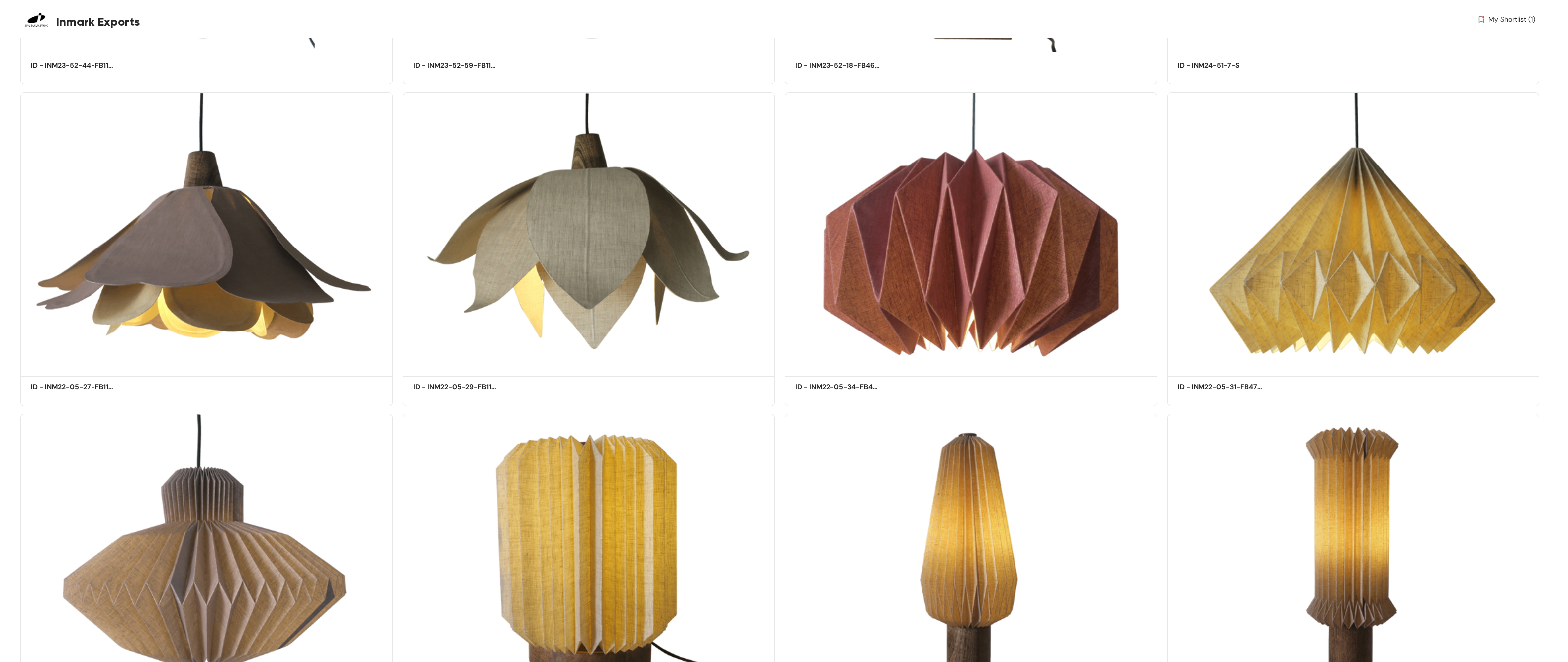
click at [1501, 18] on span "My Shortlist (1)" at bounding box center [1512, 20] width 47 height 11
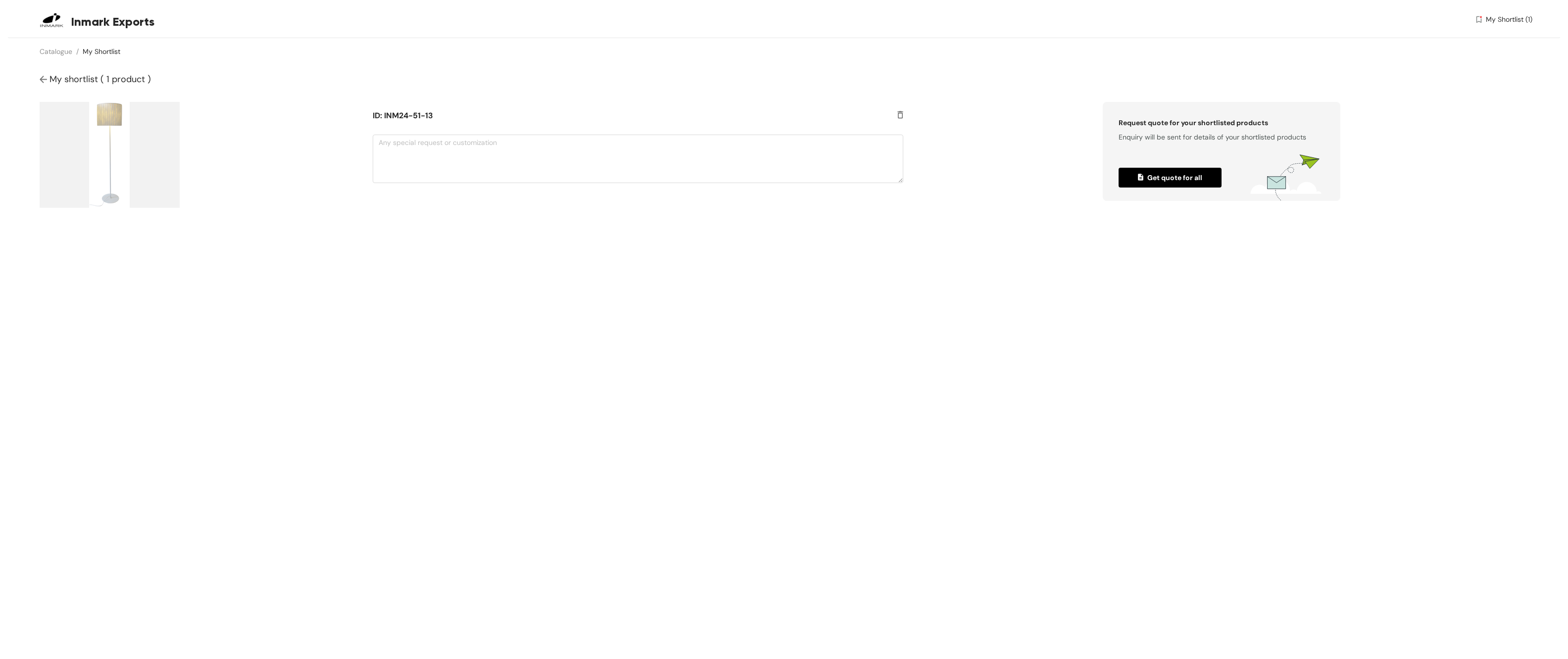
click at [1163, 178] on span "Get quote for all" at bounding box center [1169, 178] width 64 height 11
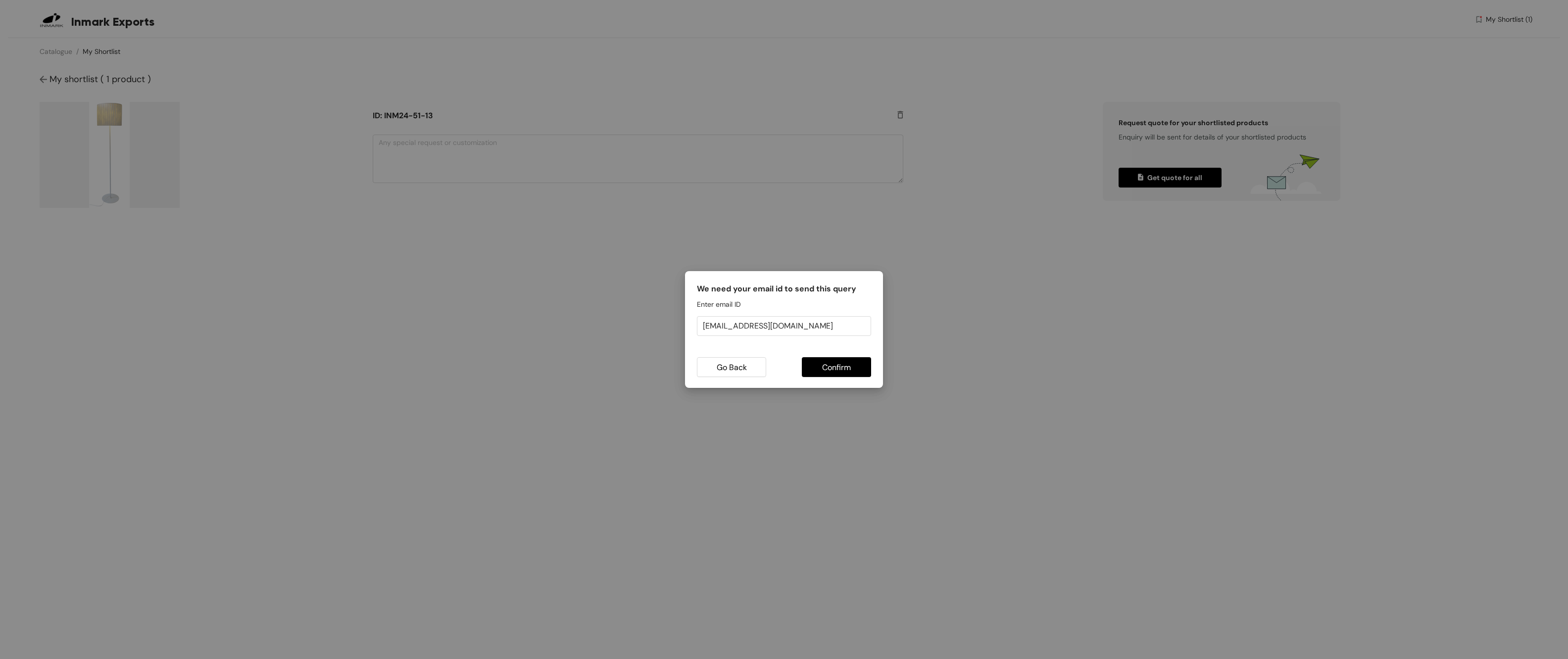
click at [832, 365] on span "Confirm" at bounding box center [836, 368] width 29 height 12
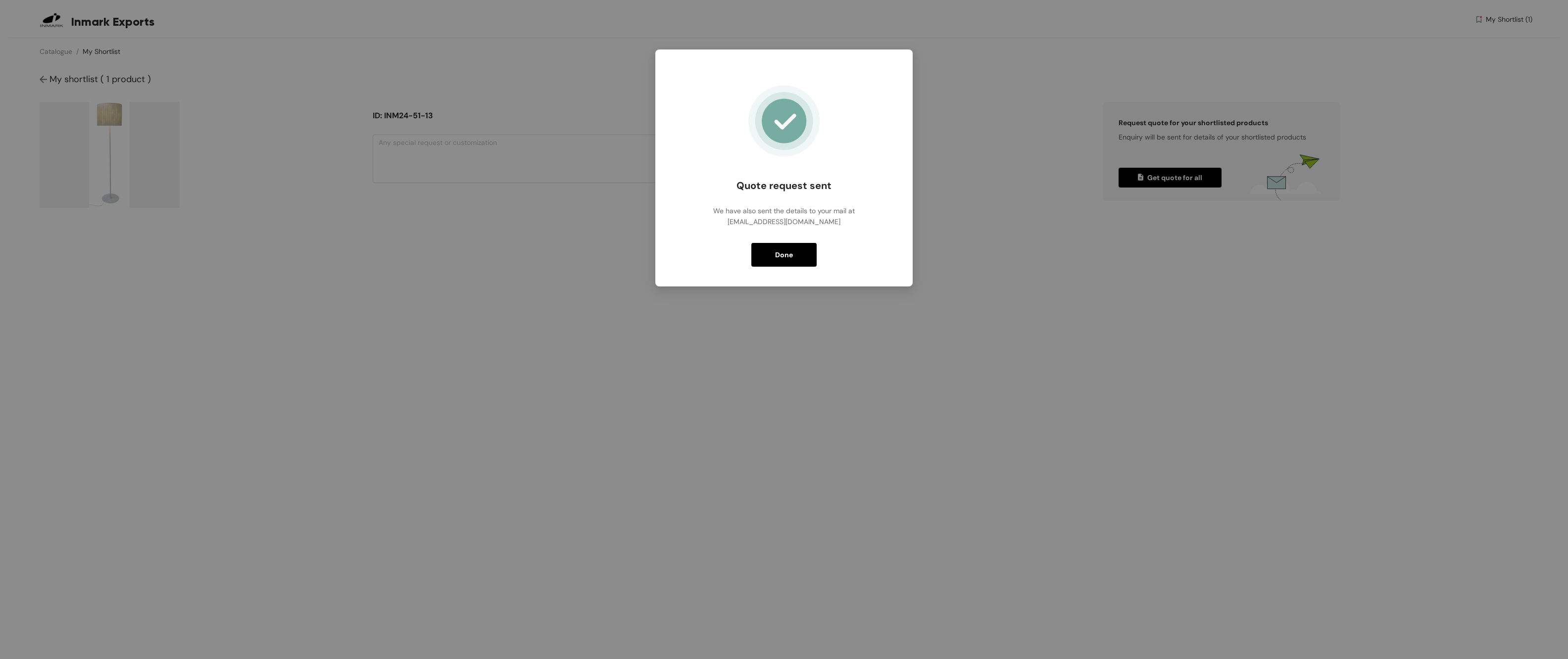
click at [797, 255] on button "Done" at bounding box center [784, 255] width 66 height 24
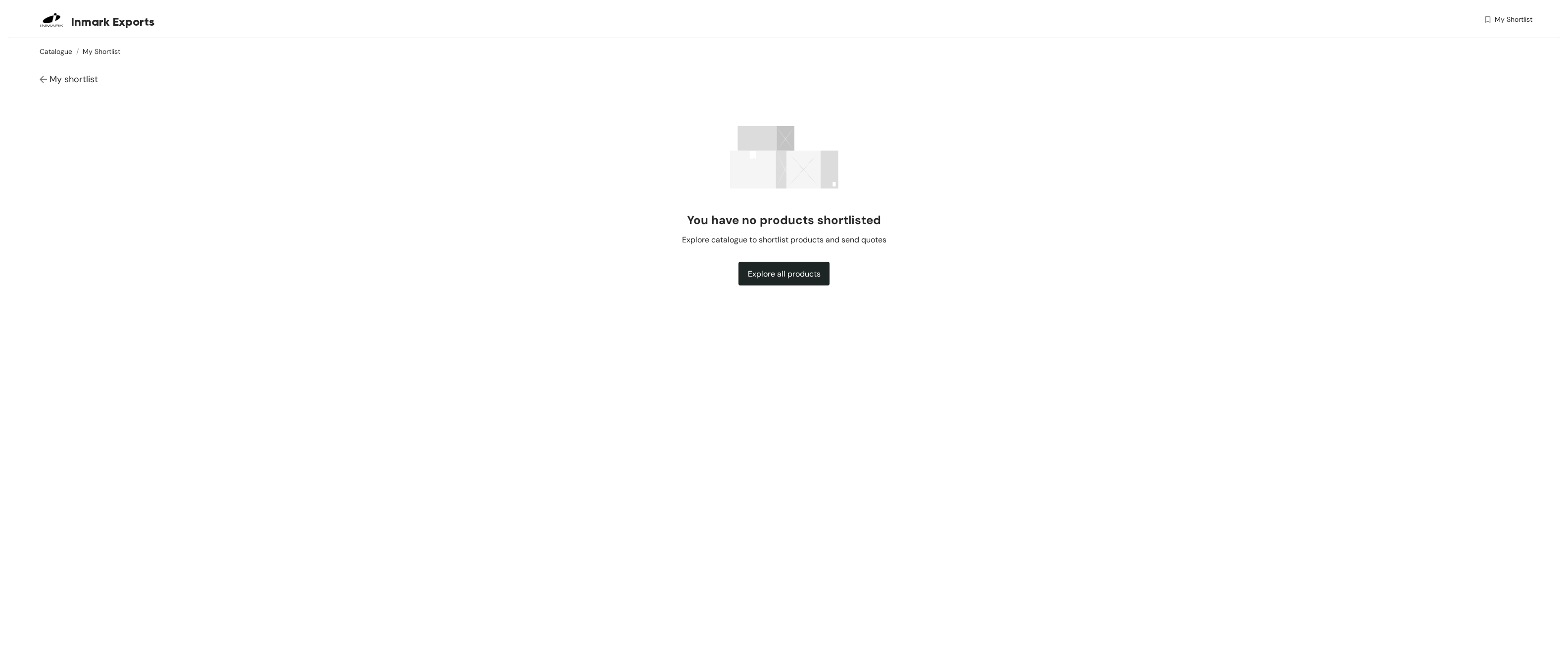
click at [67, 50] on link "Catalogue" at bounding box center [56, 51] width 32 height 9
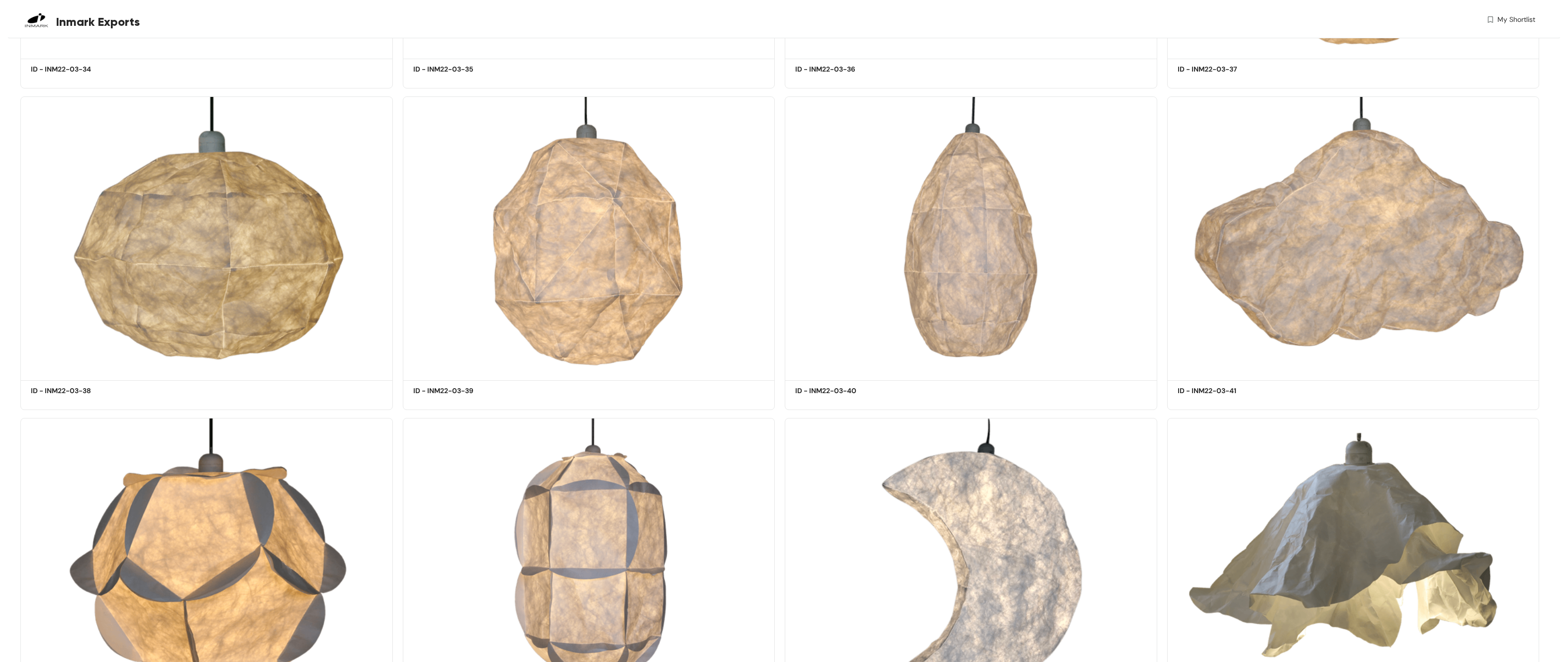
scroll to position [9966, 0]
